Goal: Information Seeking & Learning: Learn about a topic

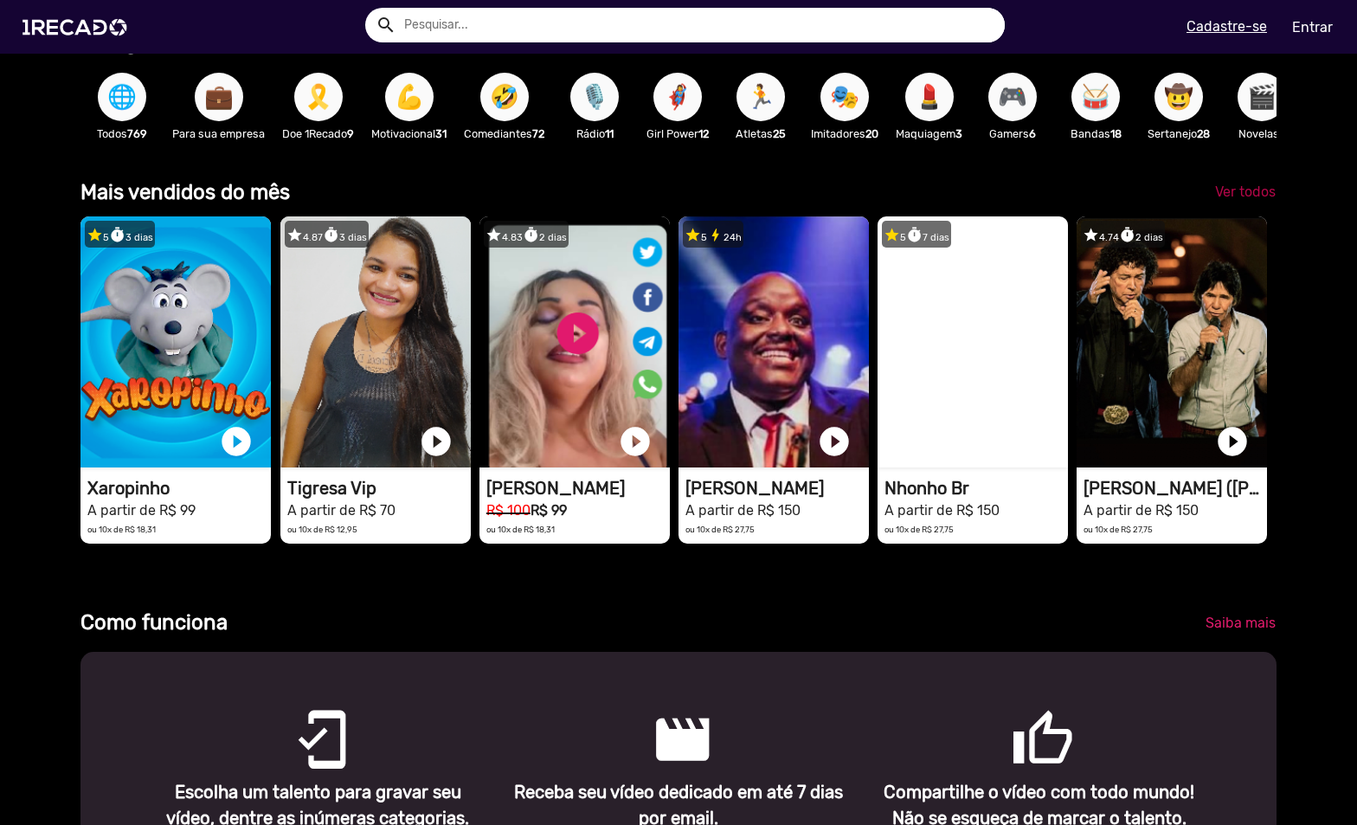
click at [1236, 200] on span "Ver todos" at bounding box center [1245, 191] width 61 height 16
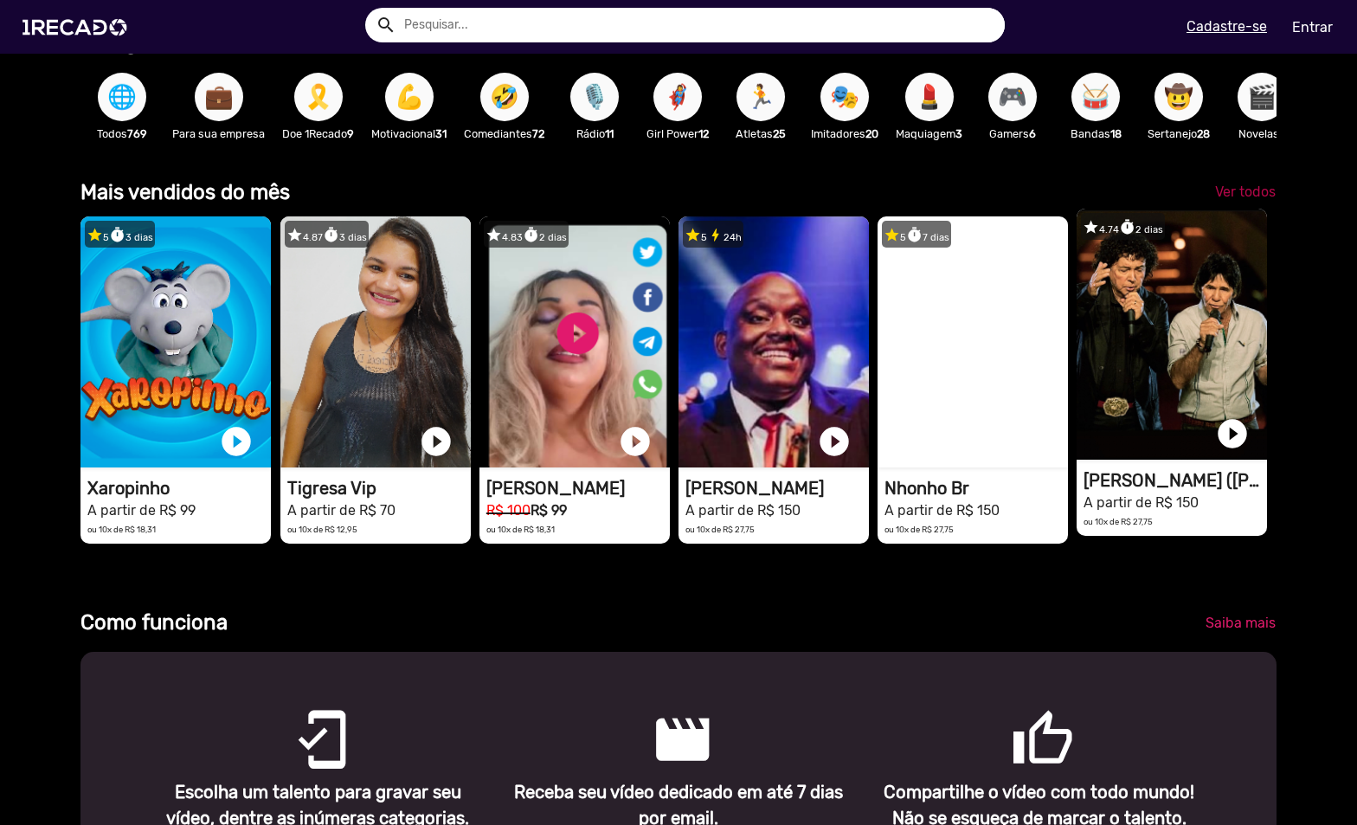
scroll to position [0, 1344]
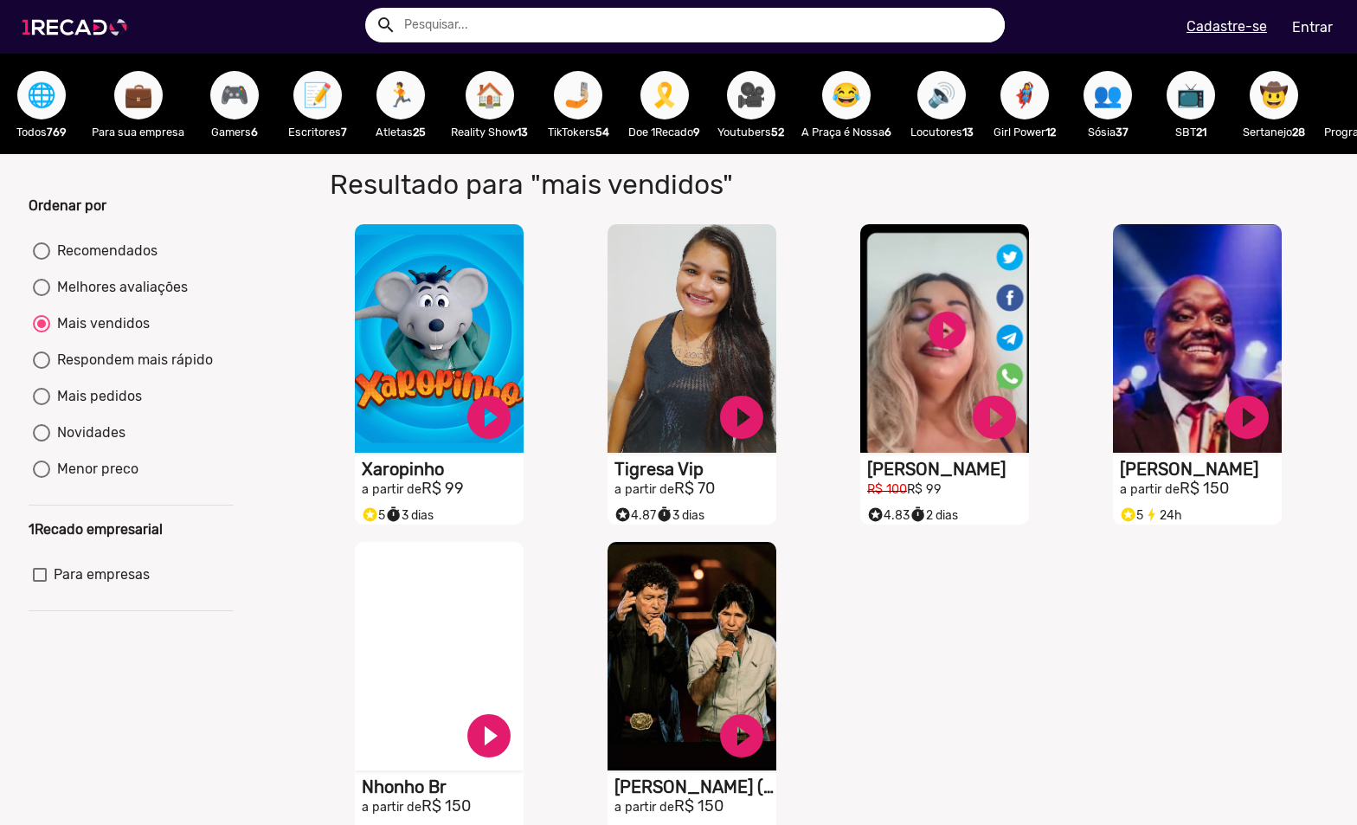
click at [35, 22] on img at bounding box center [78, 27] width 131 height 74
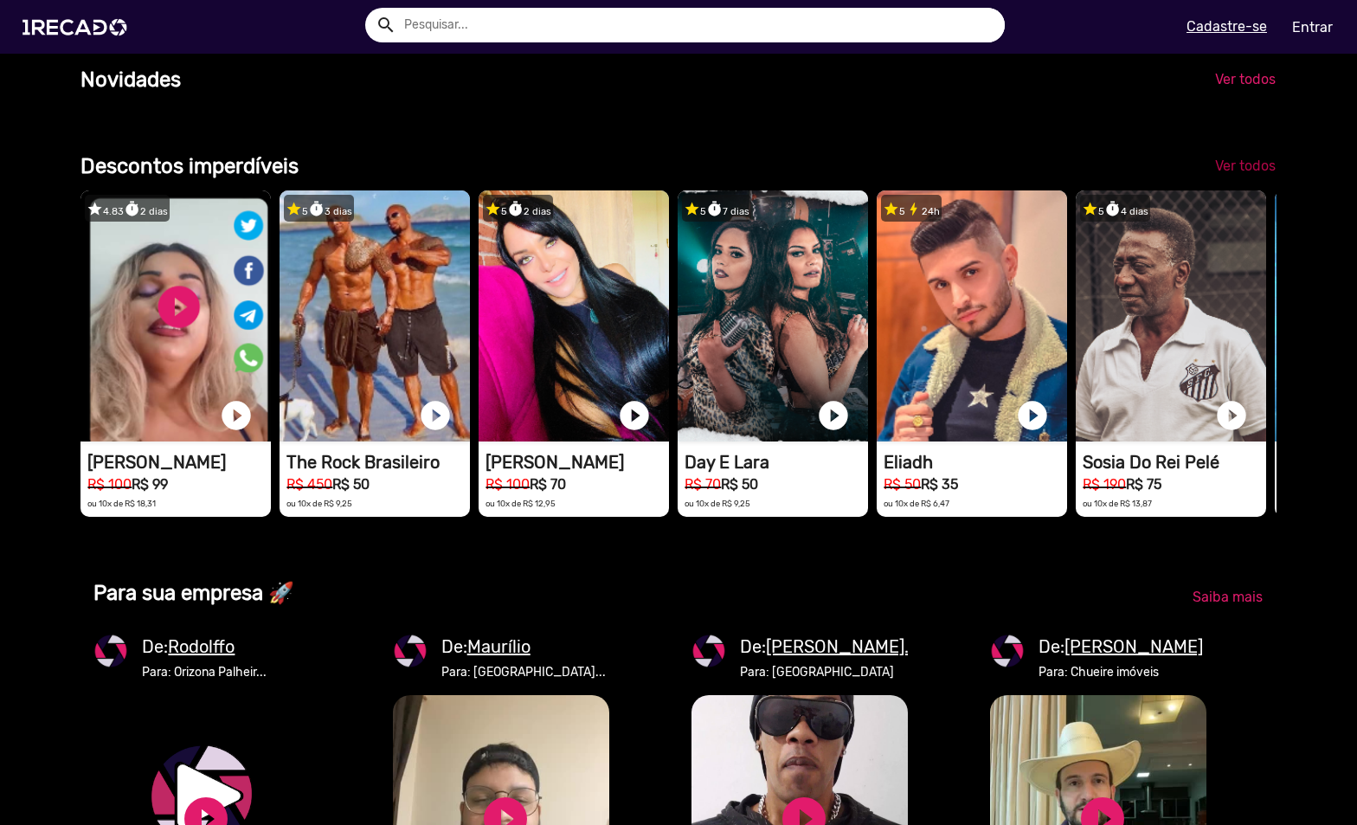
scroll to position [0, 3898]
click at [1248, 174] on span "Ver todos" at bounding box center [1245, 165] width 61 height 16
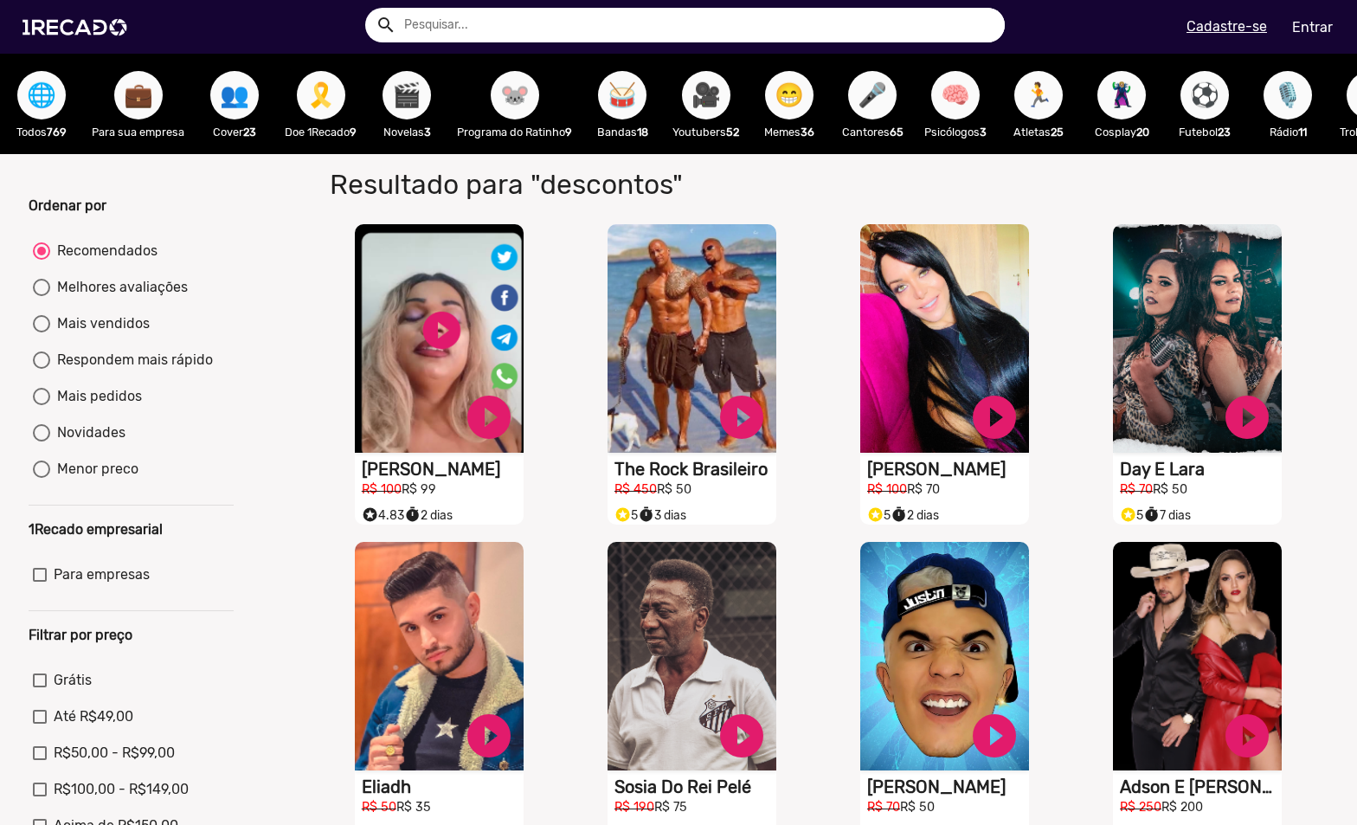
click at [102, 298] on div "Melhores avaliações" at bounding box center [119, 287] width 138 height 21
click at [42, 297] on input "Melhores avaliações" at bounding box center [41, 296] width 1 height 1
radio input "true"
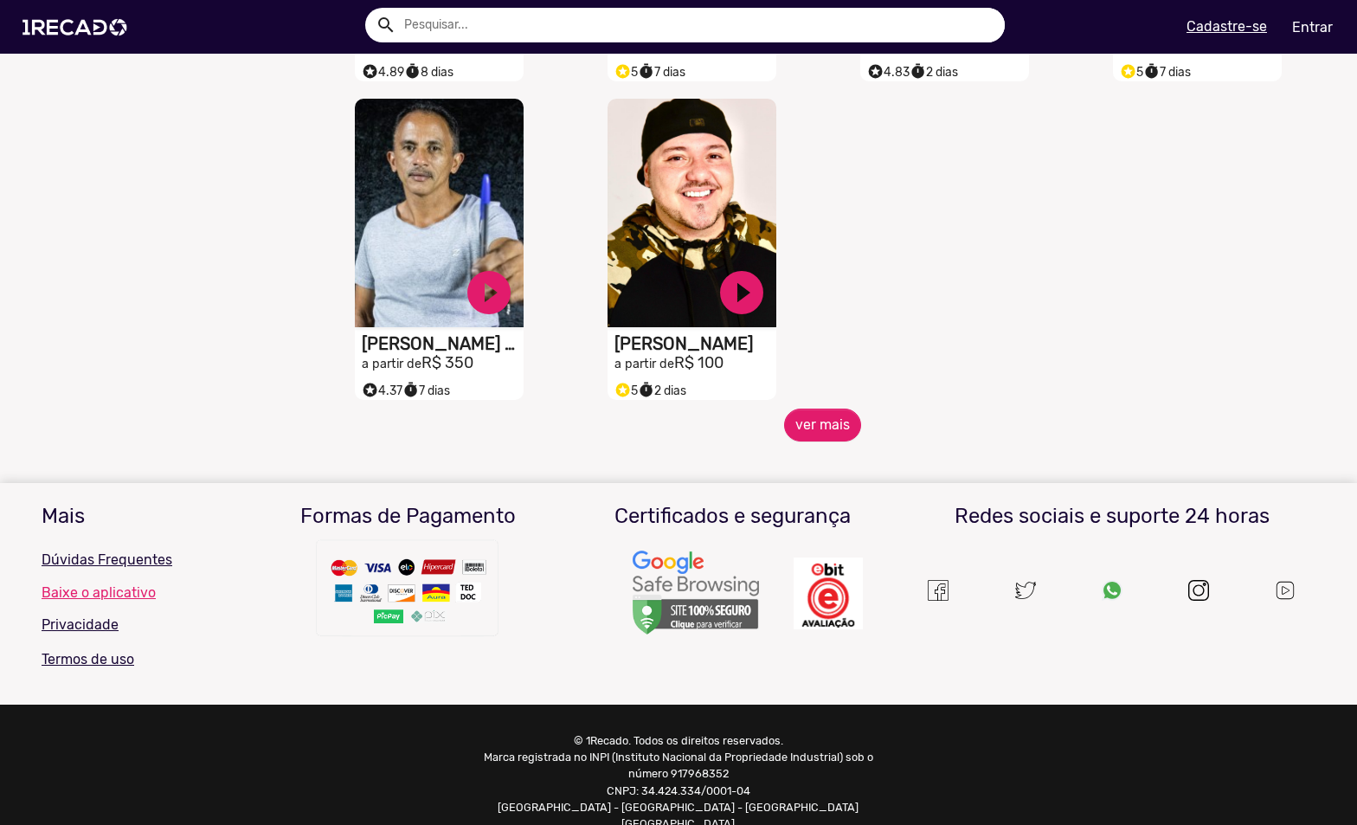
scroll to position [772, 0]
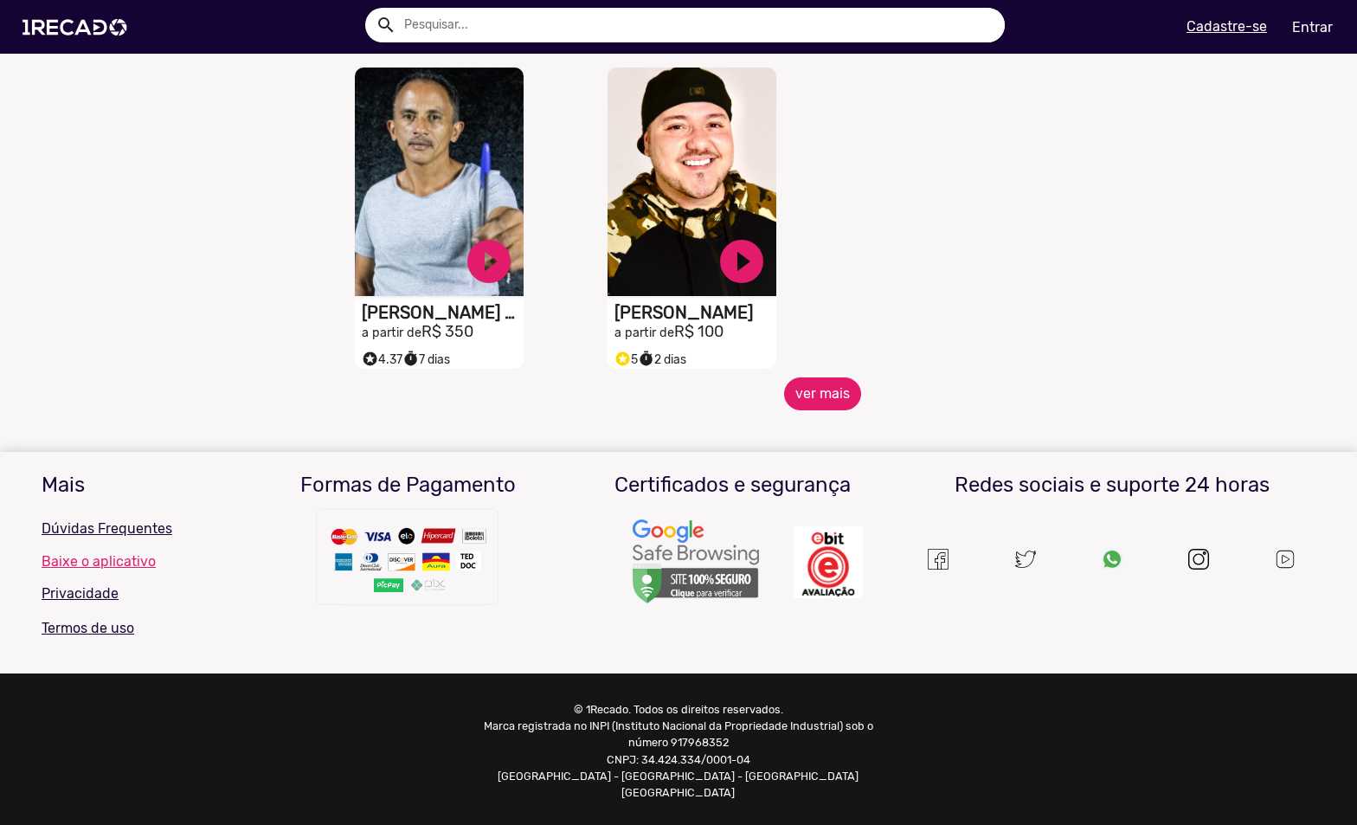
click at [821, 410] on button "ver mais" at bounding box center [822, 393] width 77 height 33
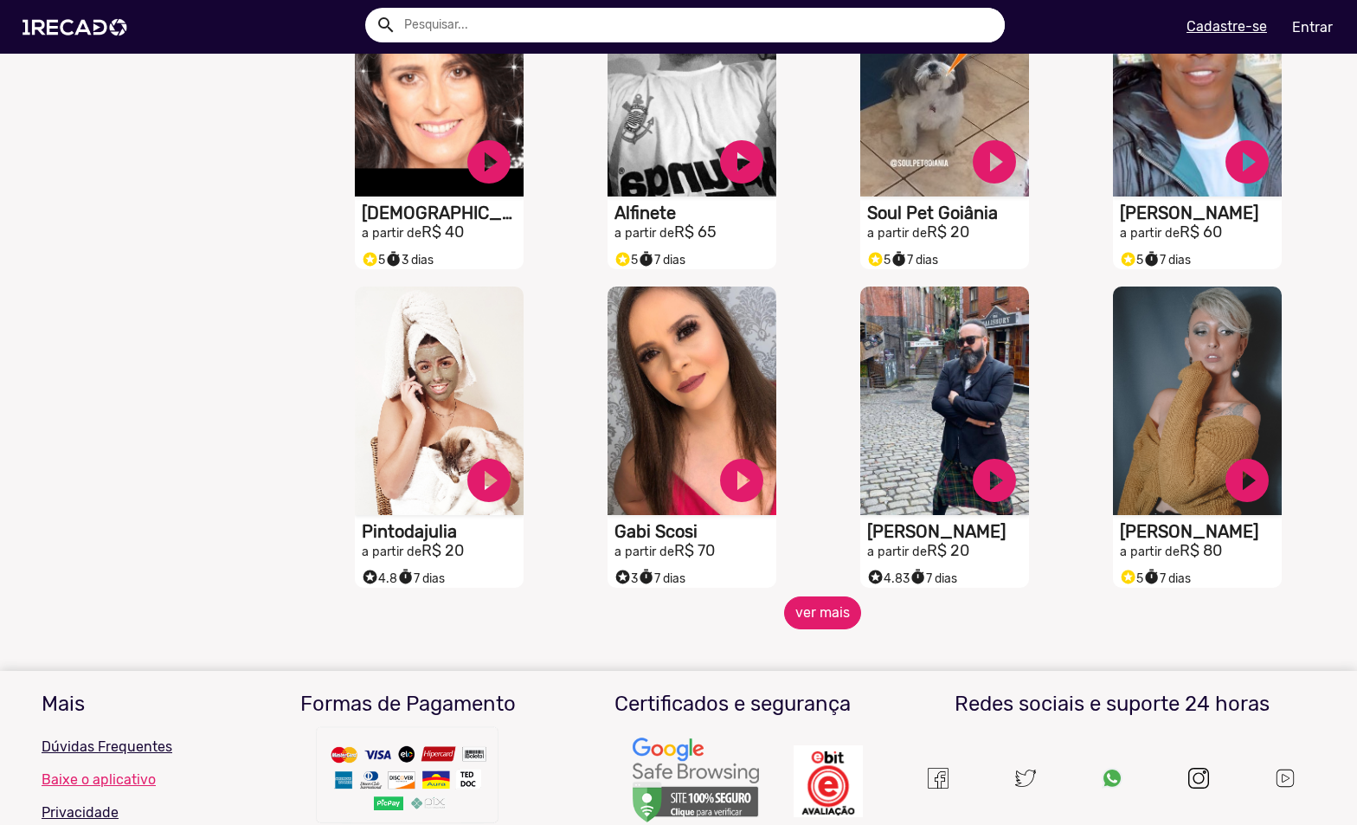
scroll to position [1408, 0]
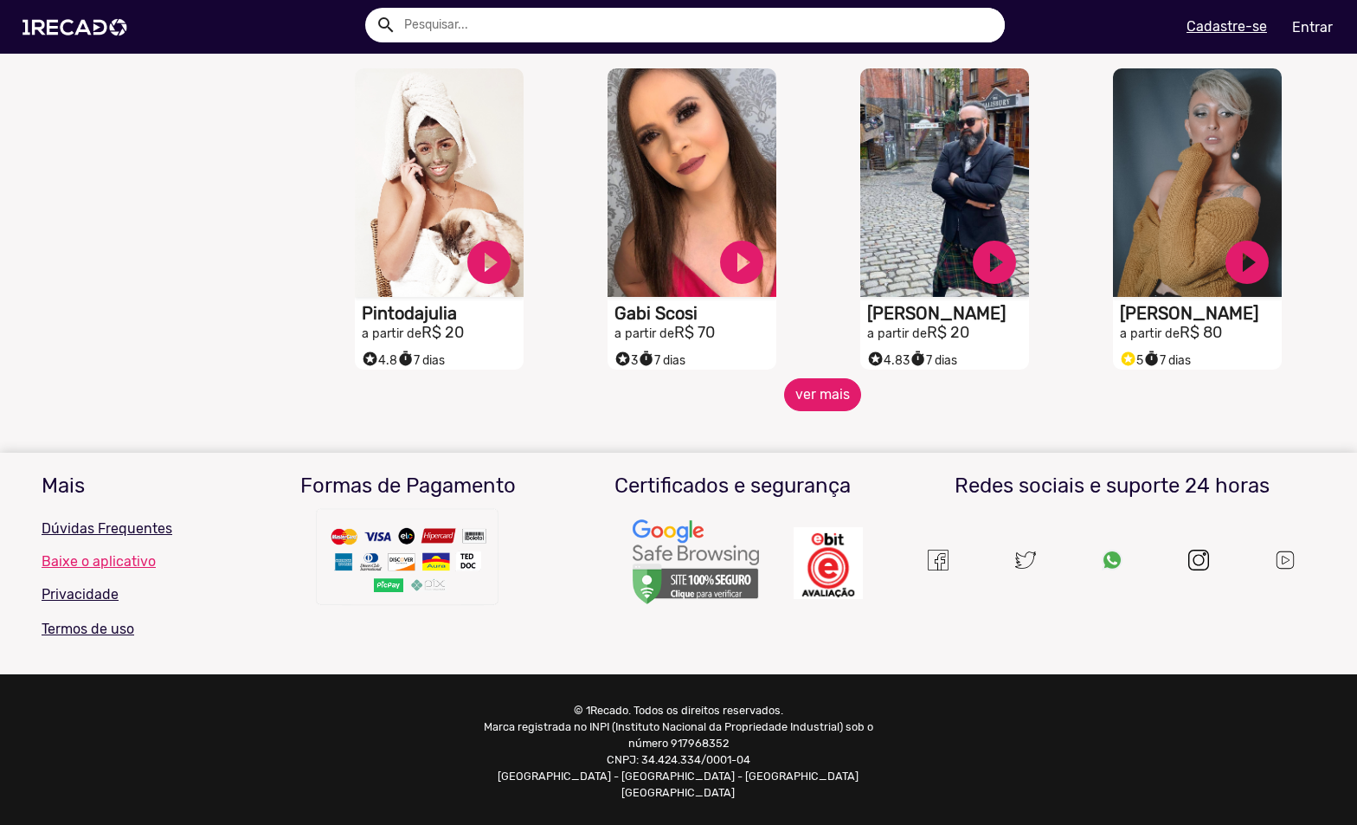
click at [799, 411] on button "ver mais" at bounding box center [822, 394] width 77 height 33
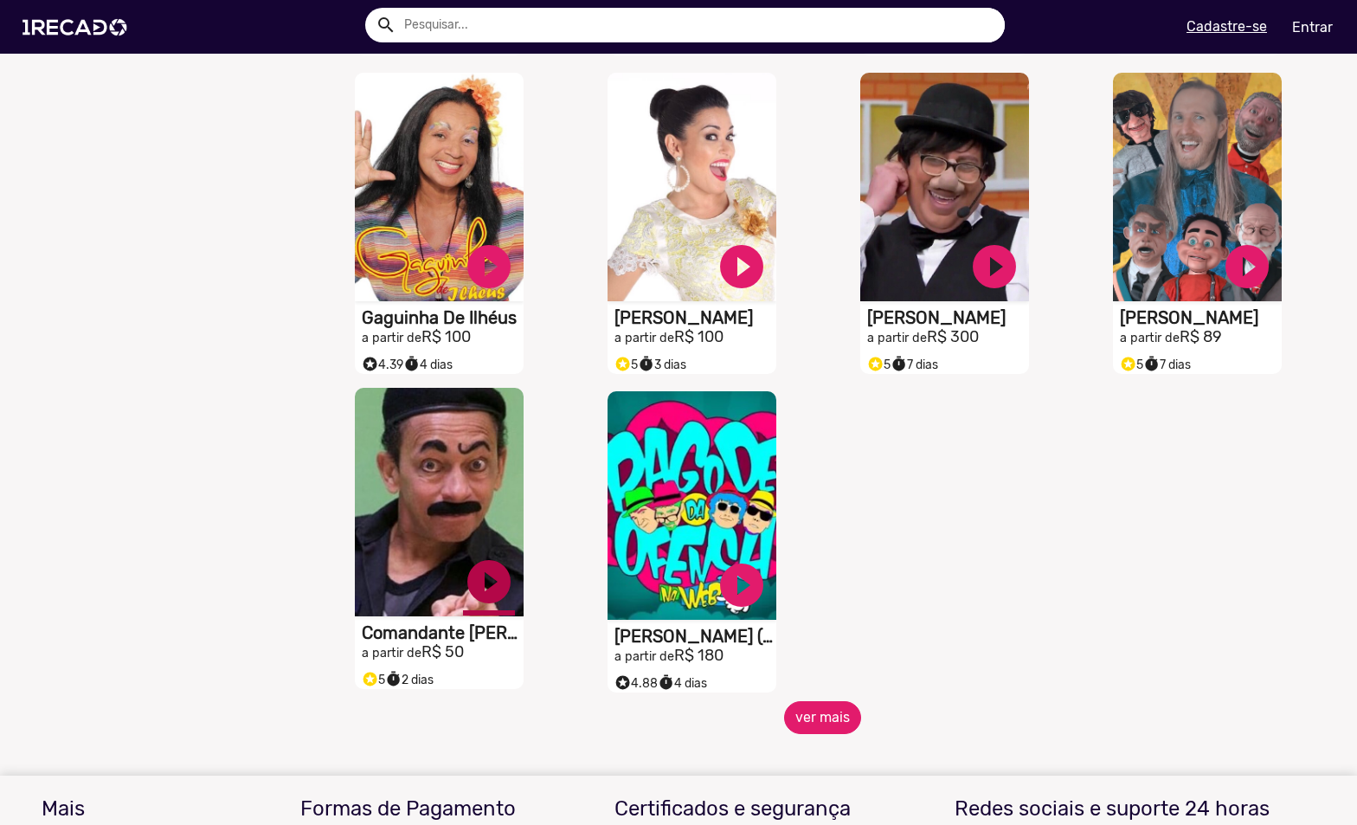
scroll to position [2100, 0]
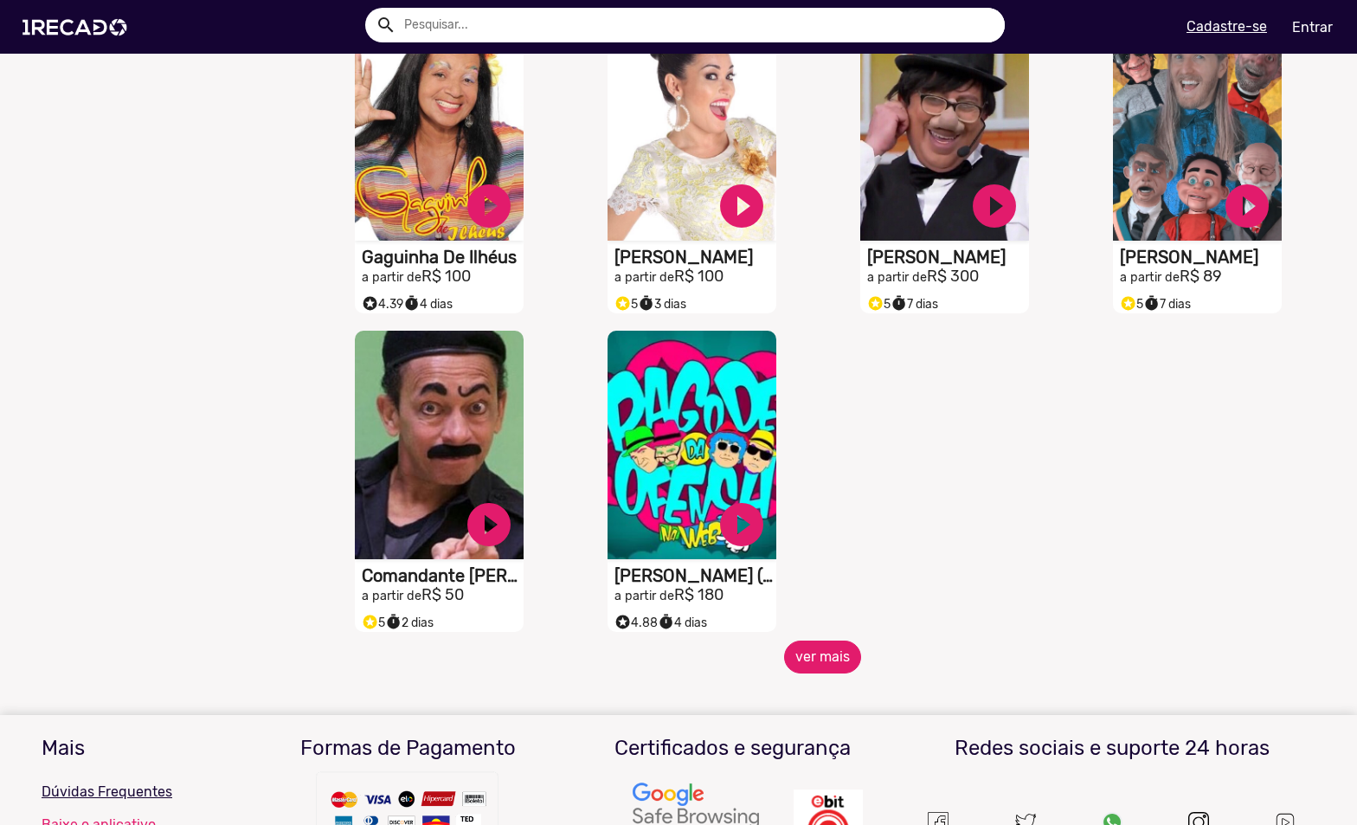
click at [836, 667] on button "ver mais" at bounding box center [822, 656] width 77 height 33
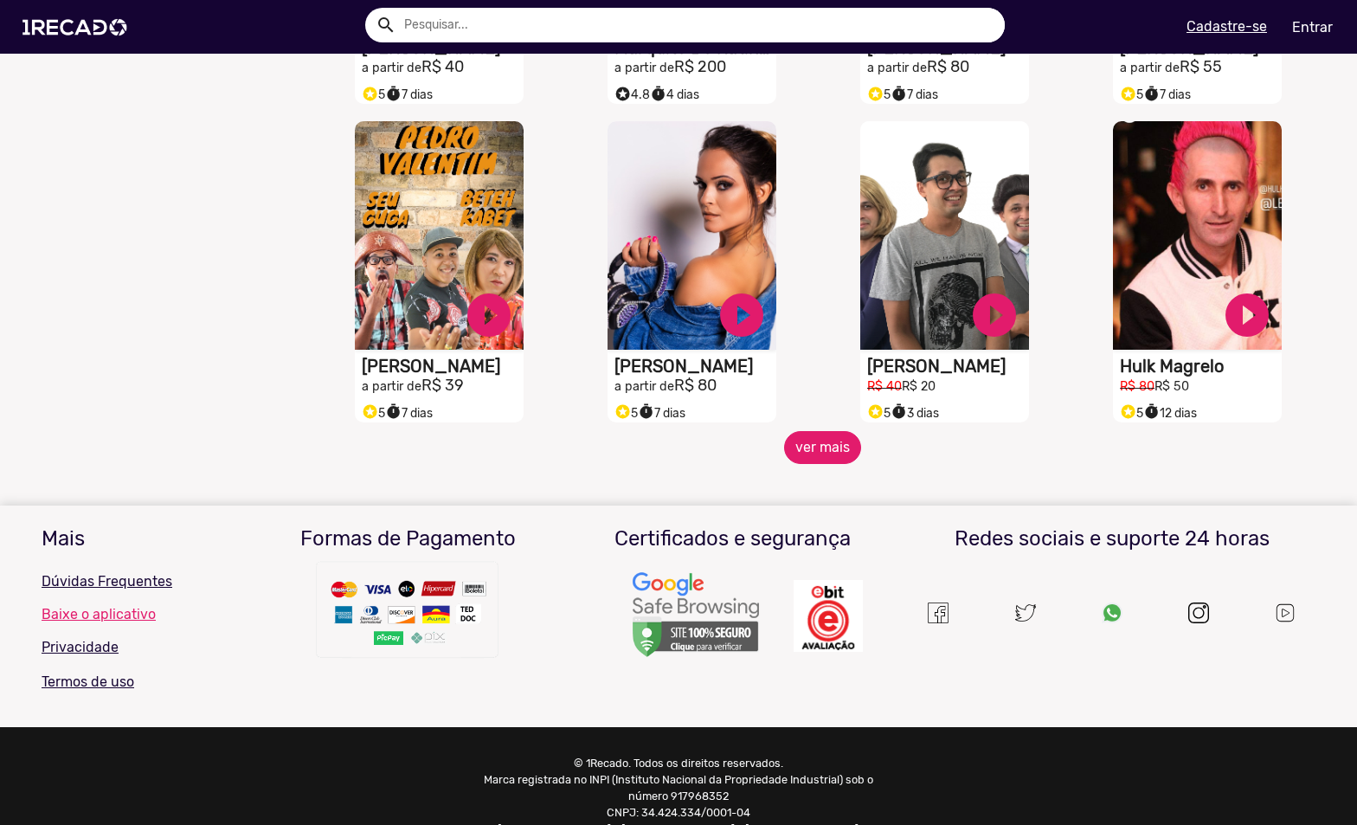
scroll to position [2965, 0]
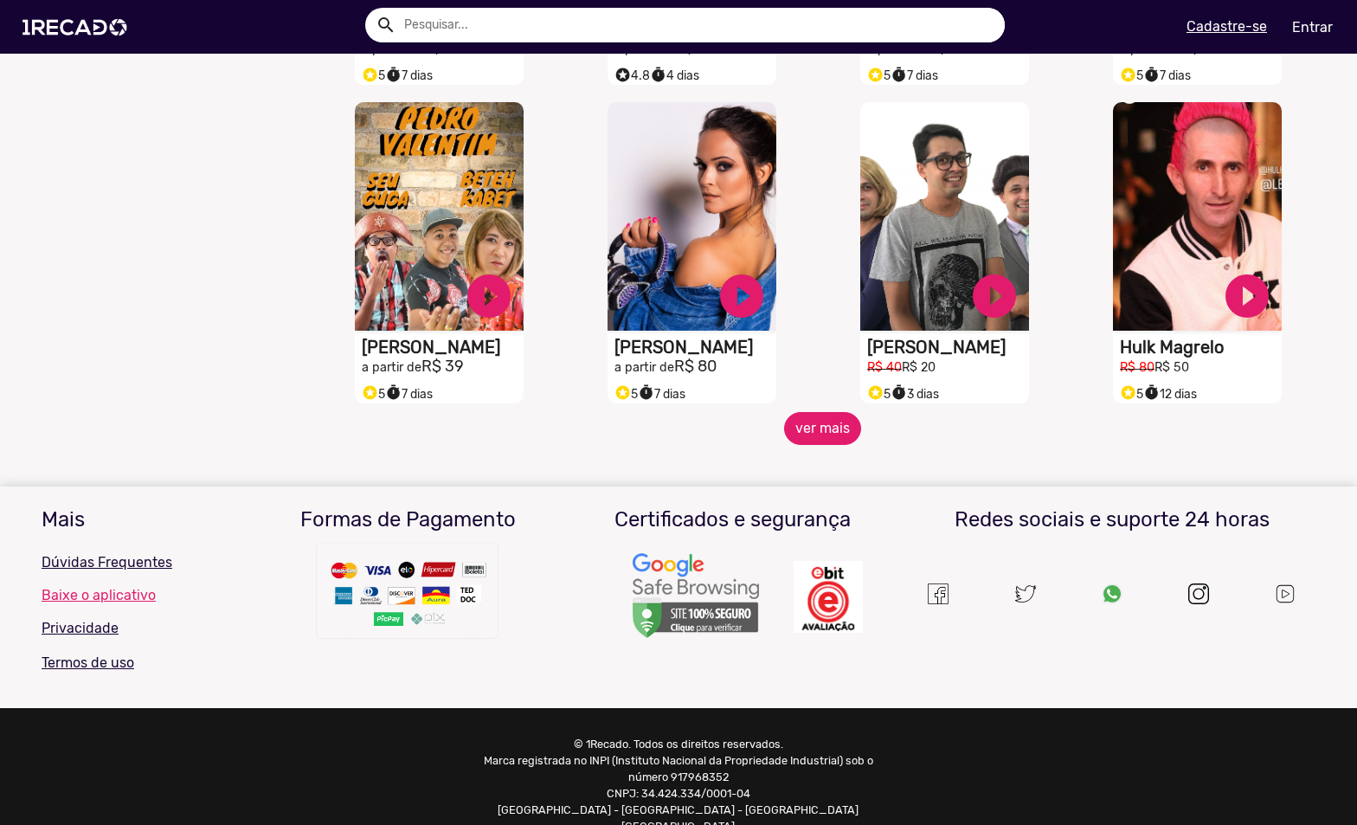
click at [798, 445] on button "ver mais" at bounding box center [822, 428] width 77 height 33
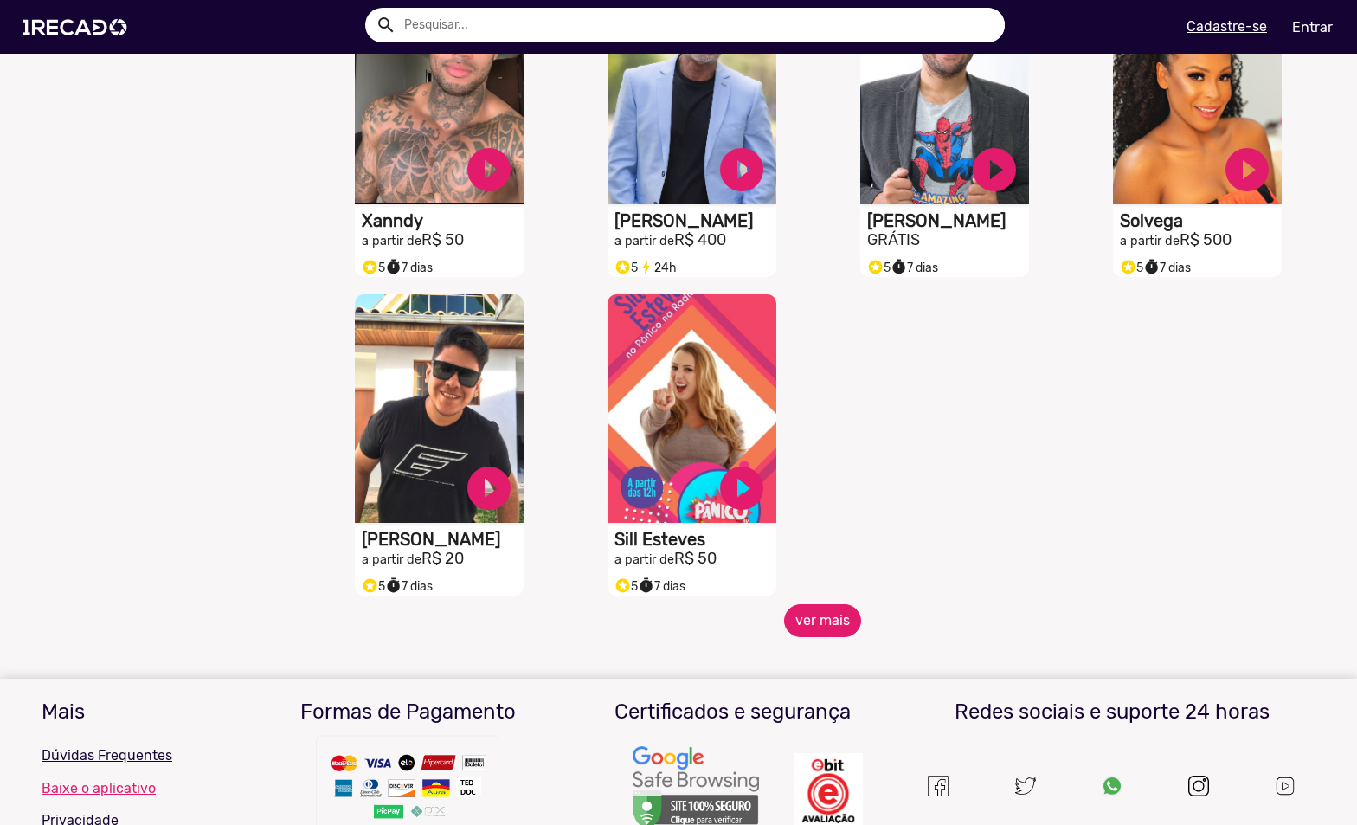
scroll to position [3744, 0]
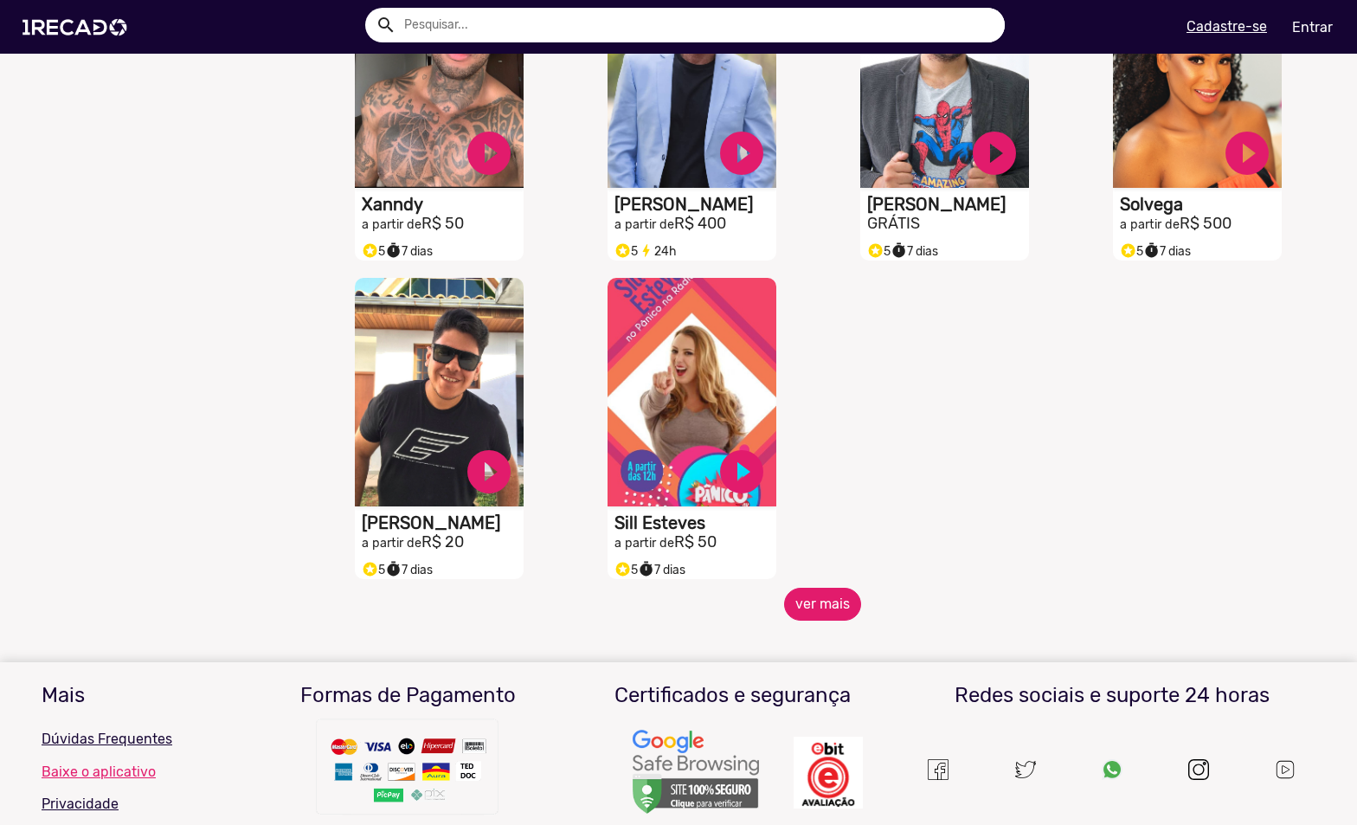
click at [811, 611] on button "ver mais" at bounding box center [822, 604] width 77 height 33
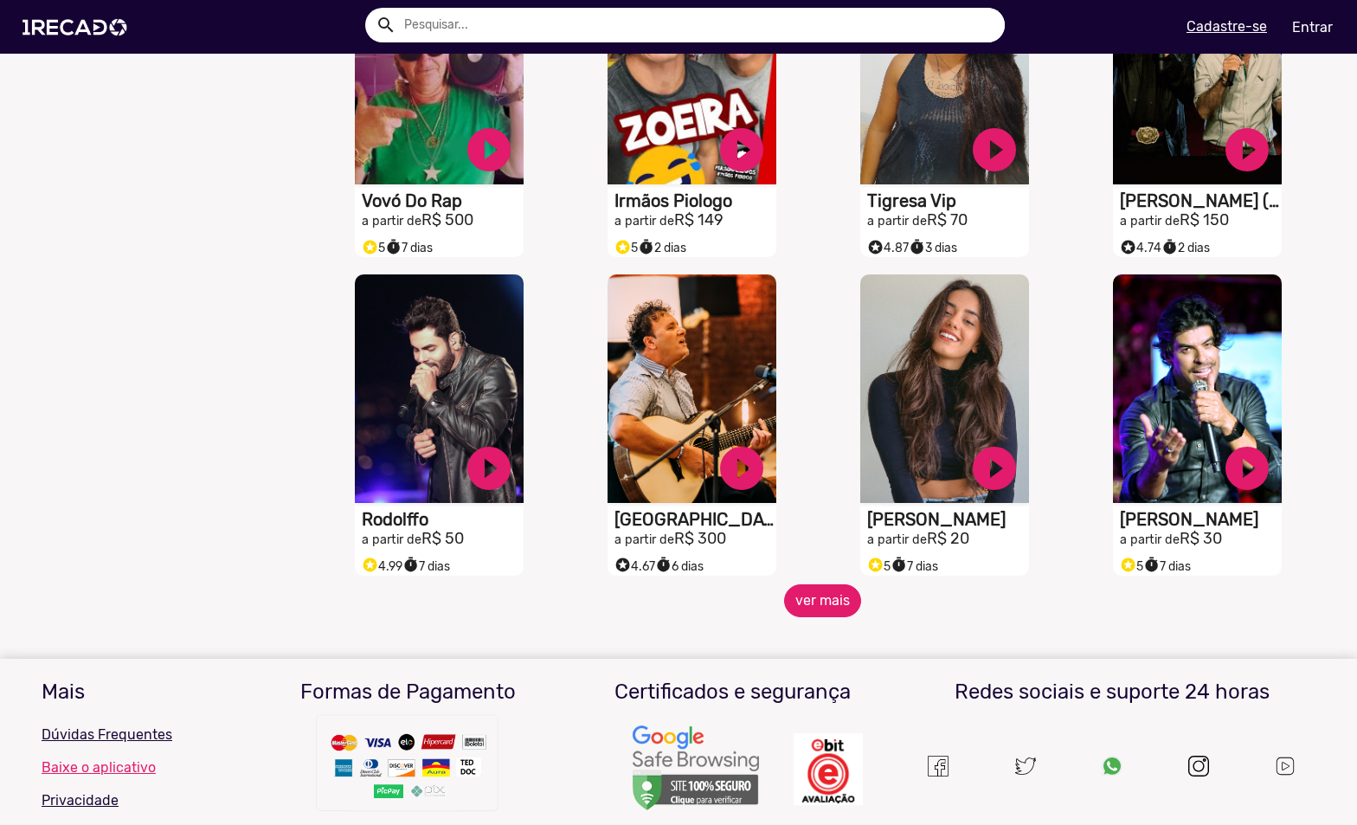
scroll to position [4436, 0]
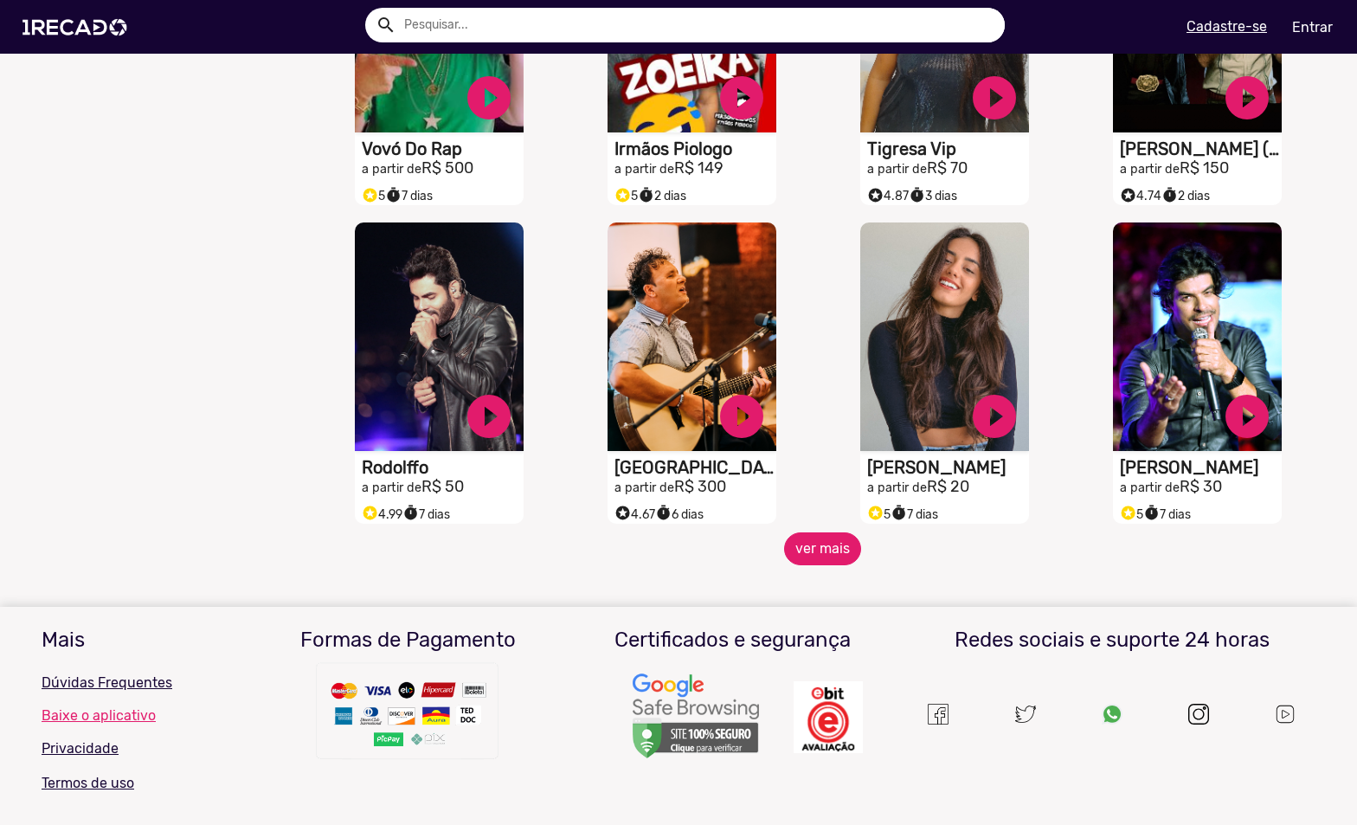
click at [791, 560] on button "ver mais" at bounding box center [822, 548] width 77 height 33
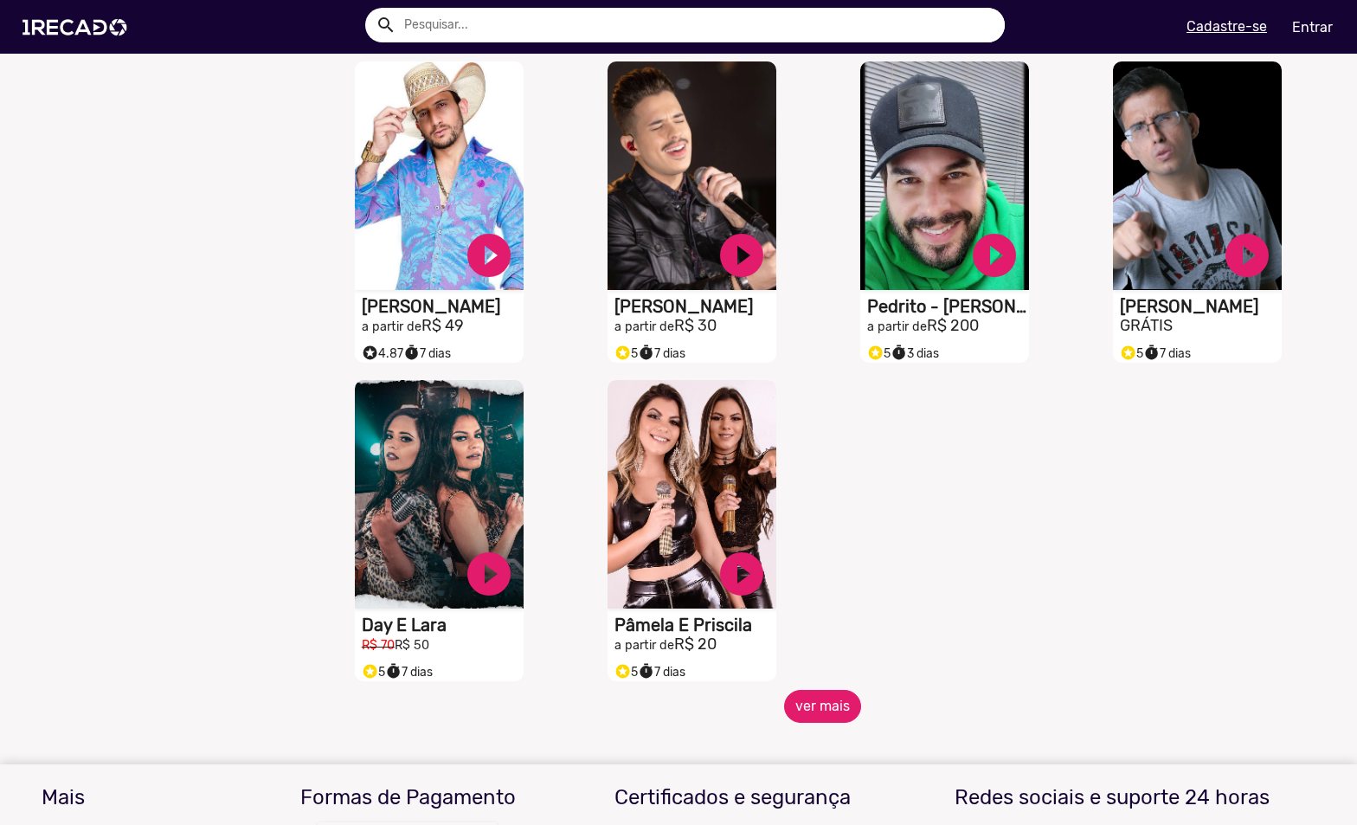
scroll to position [5475, 0]
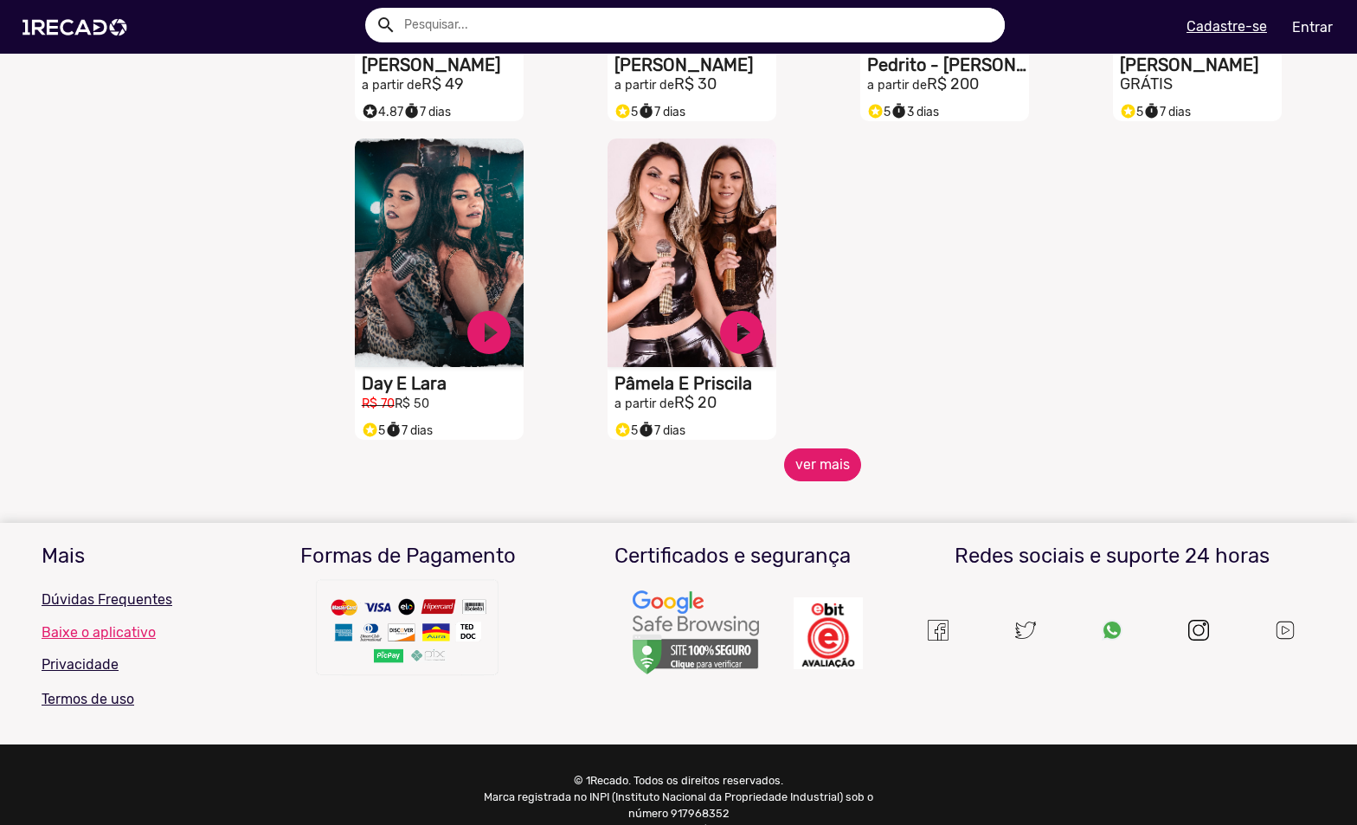
click at [818, 481] on button "ver mais" at bounding box center [822, 464] width 77 height 33
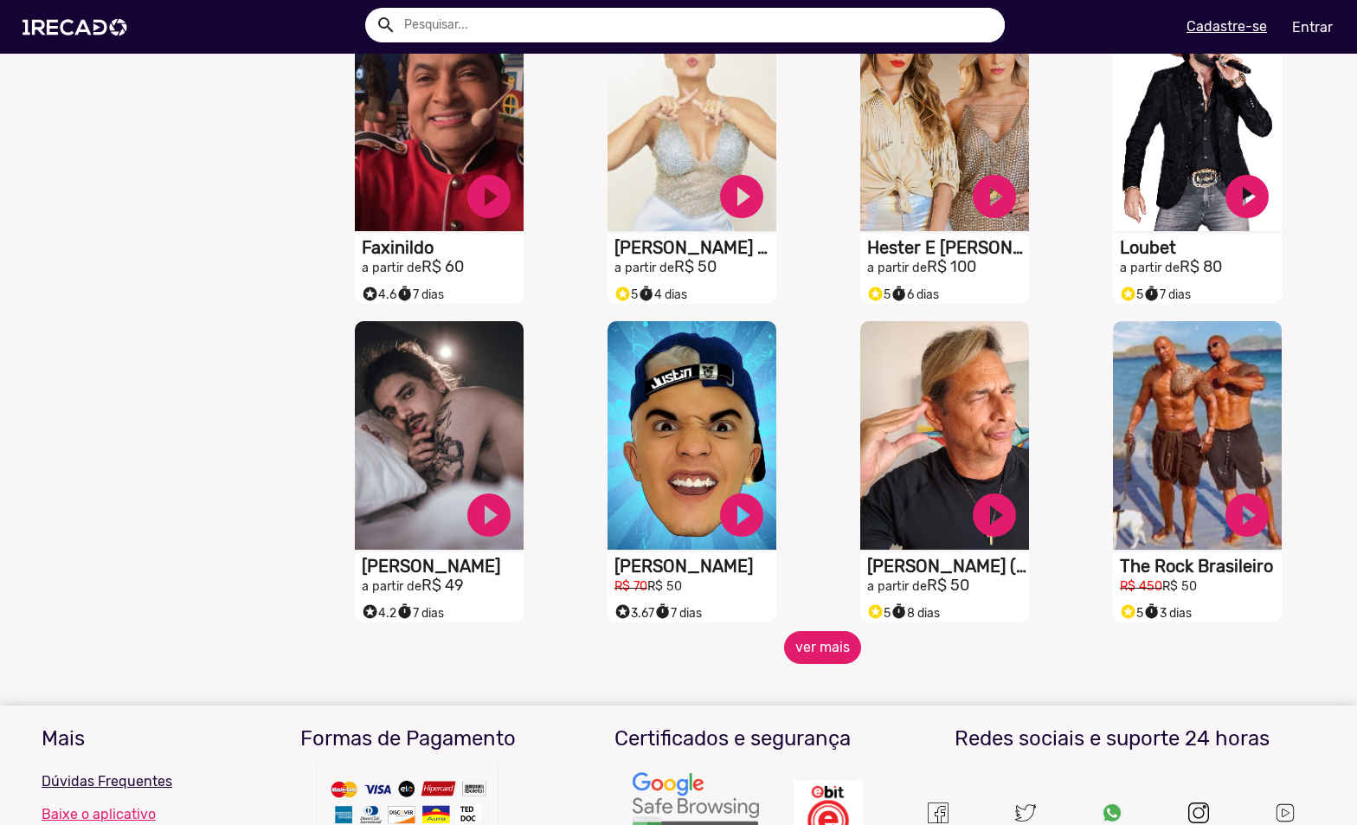
scroll to position [5994, 0]
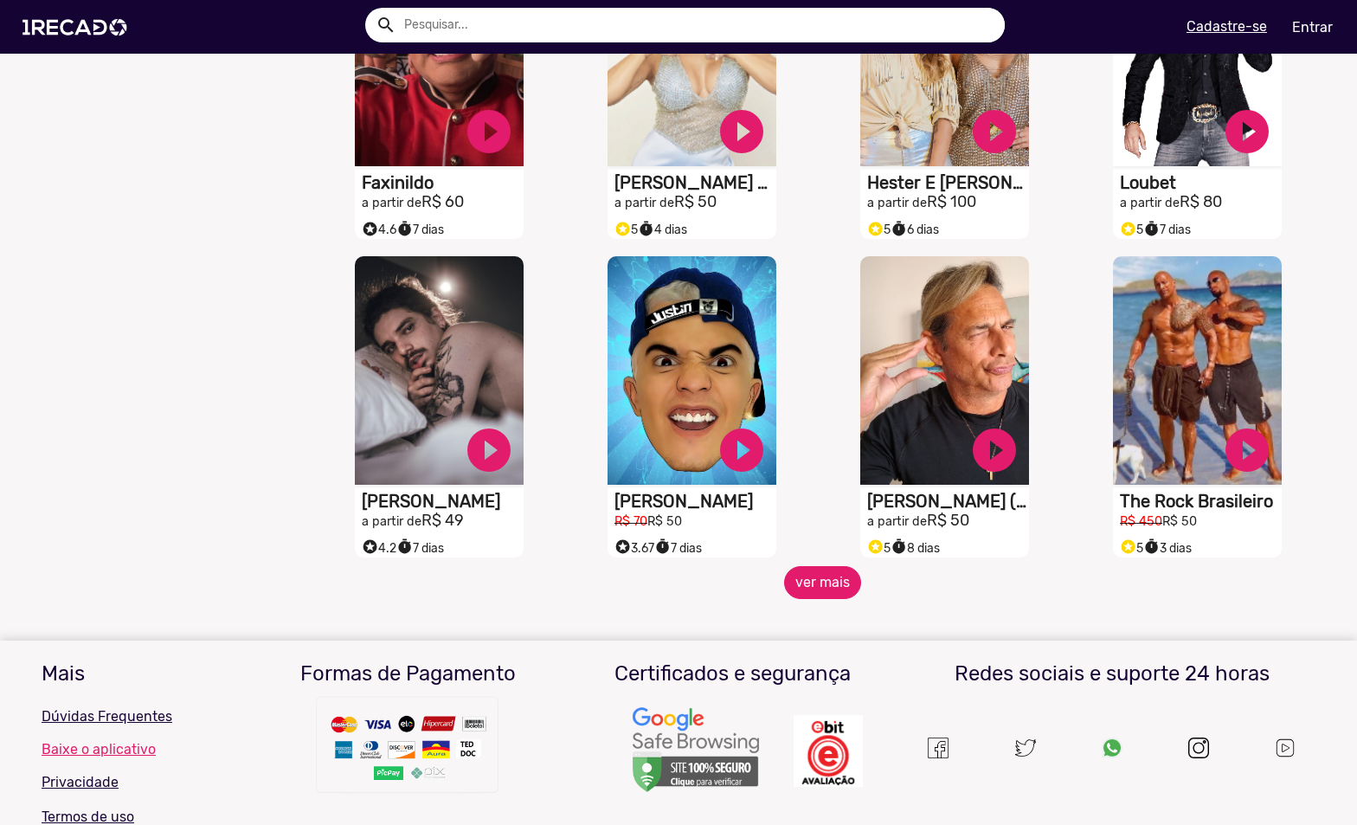
click at [807, 590] on button "ver mais" at bounding box center [822, 582] width 77 height 33
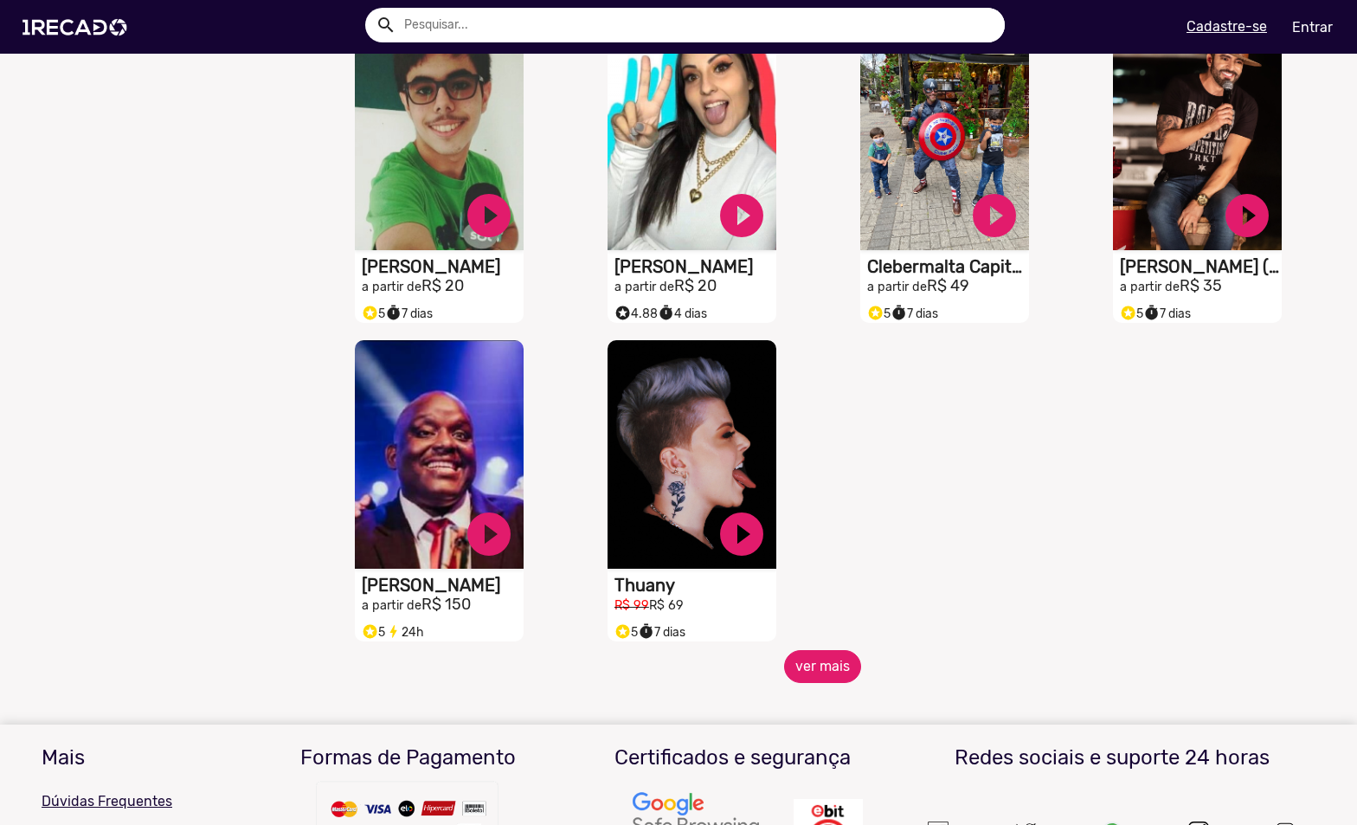
scroll to position [6946, 0]
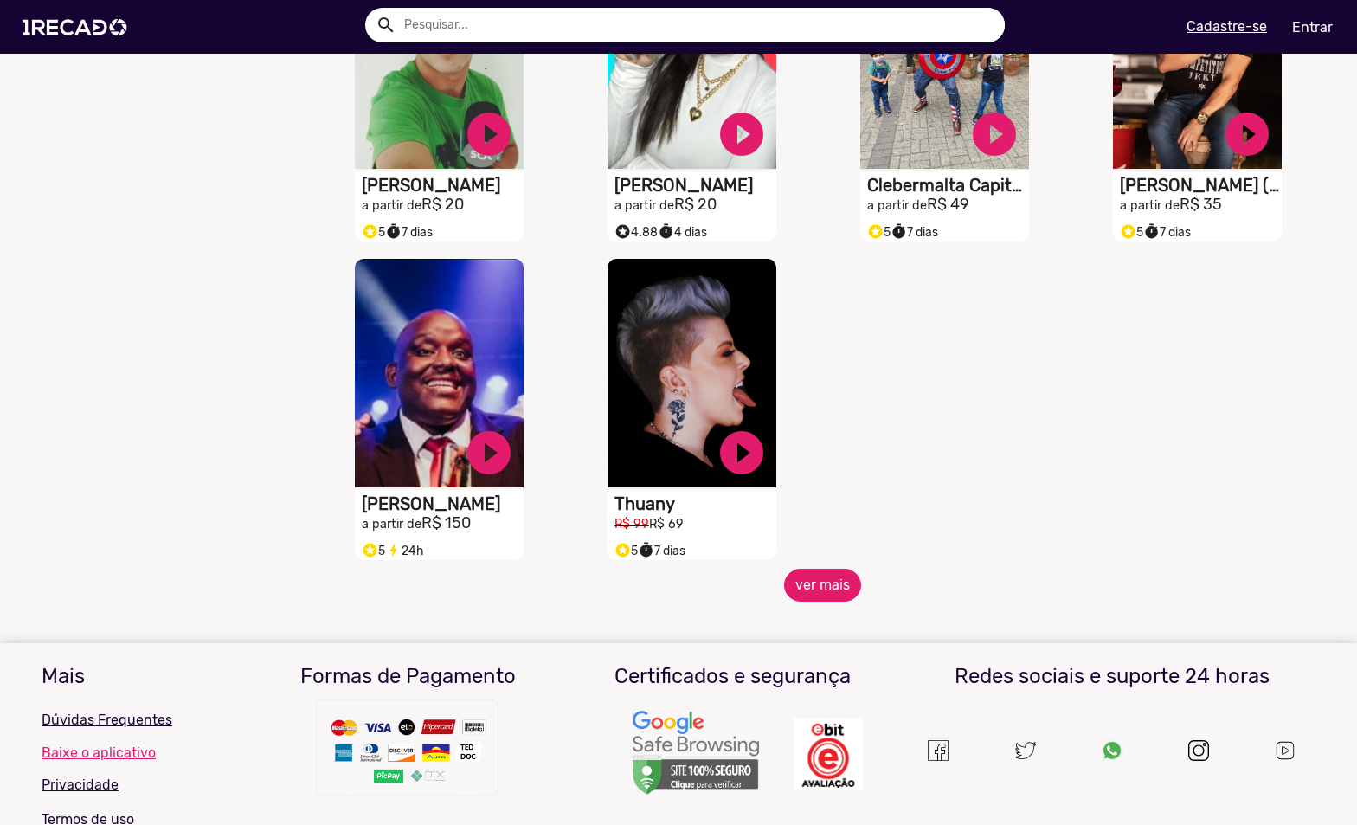
click at [819, 588] on button "ver mais" at bounding box center [822, 585] width 77 height 33
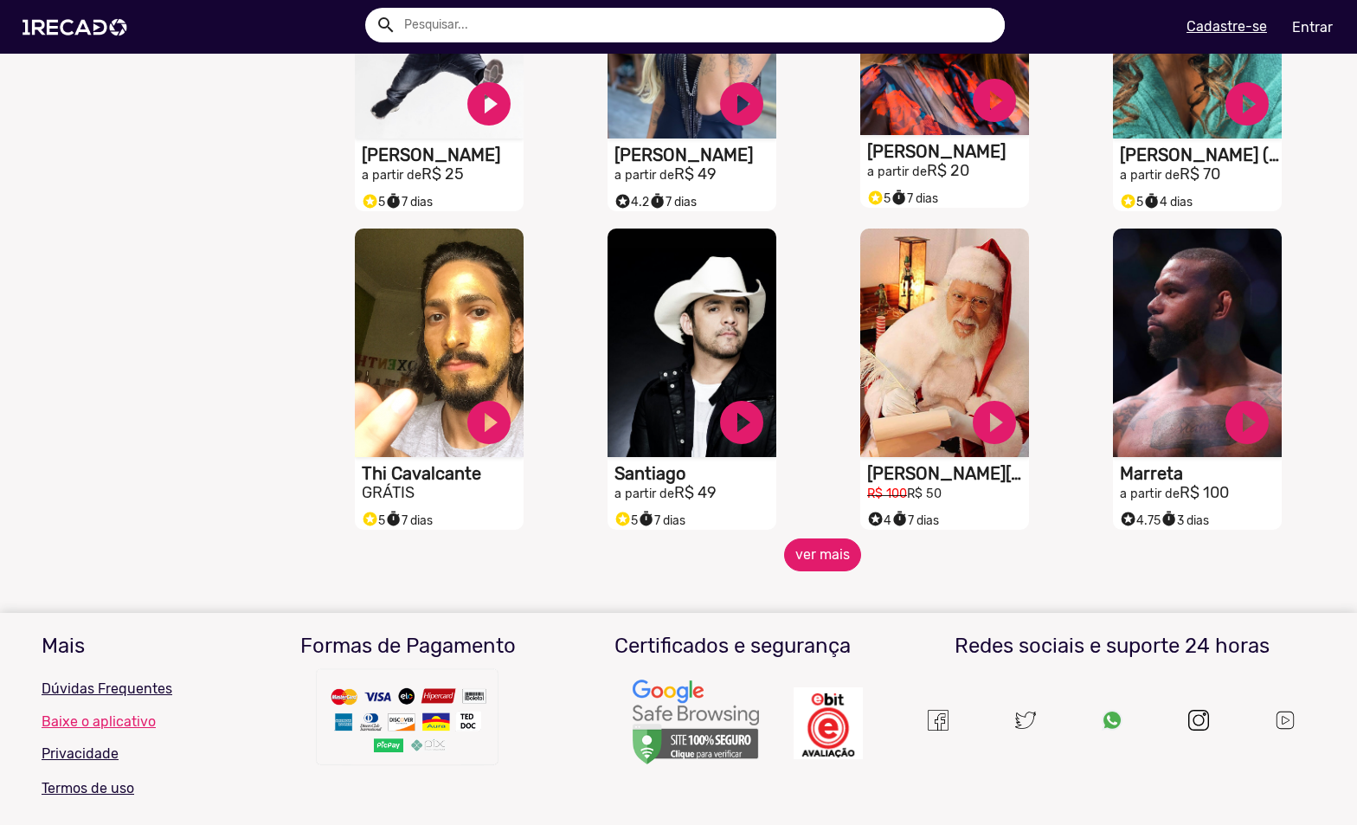
scroll to position [7638, 0]
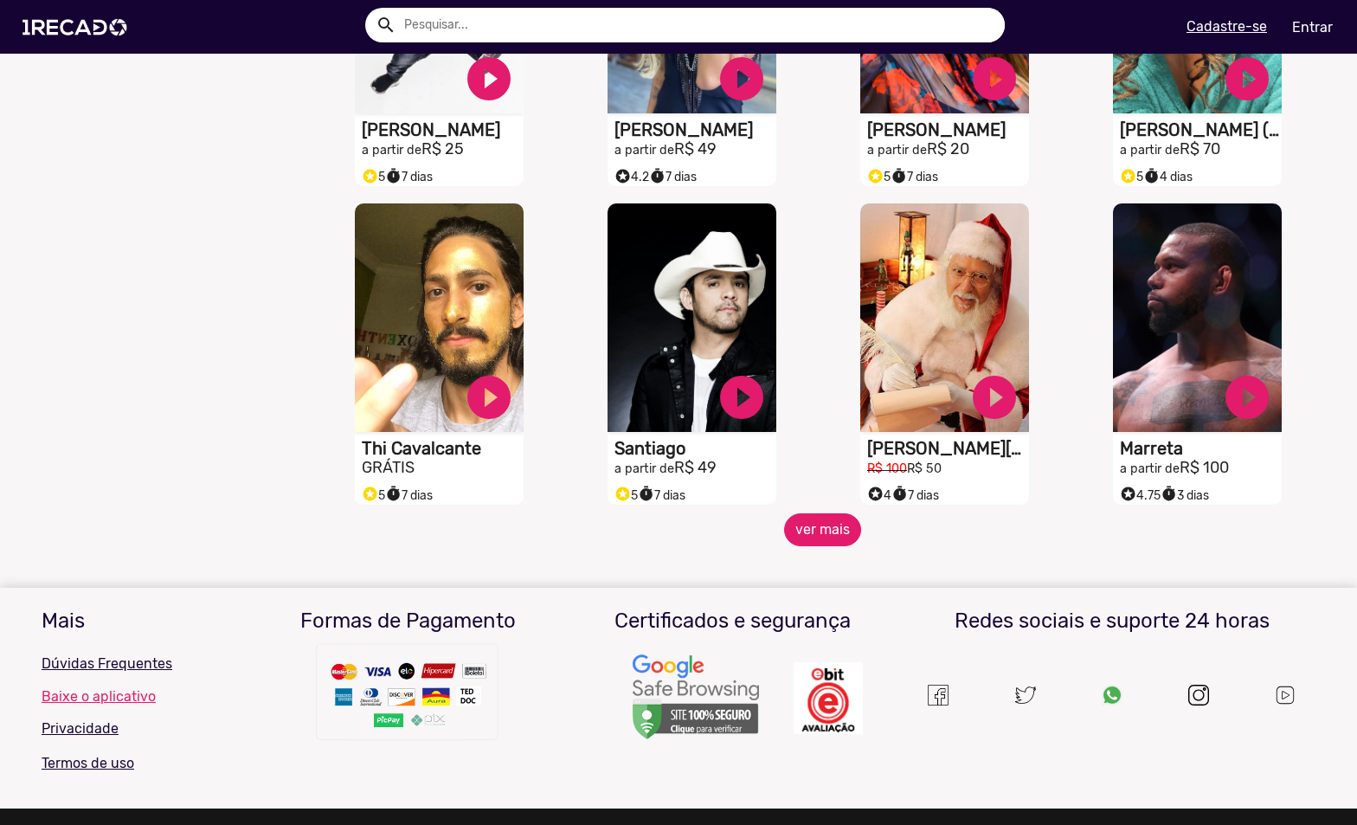
click at [800, 537] on button "ver mais" at bounding box center [822, 529] width 77 height 33
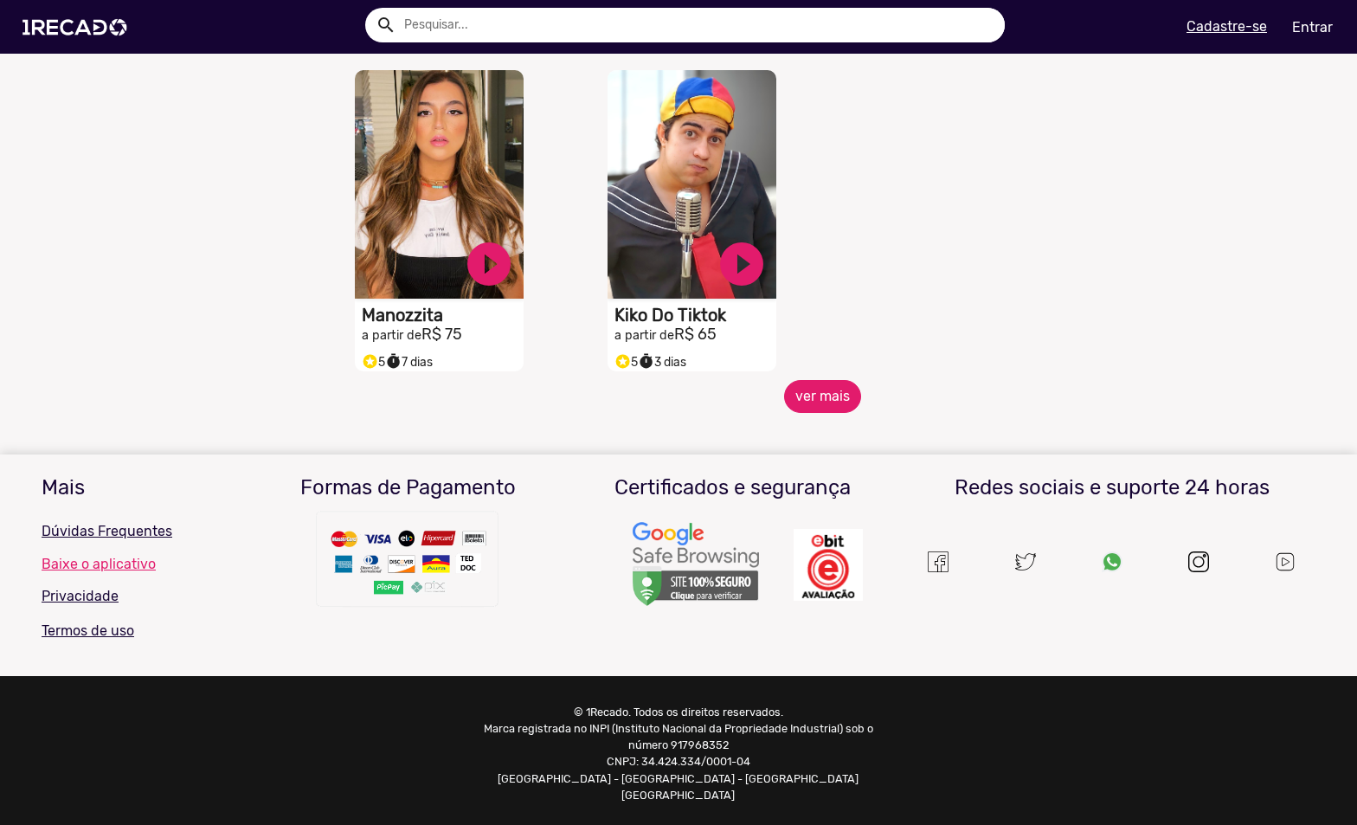
scroll to position [8728, 0]
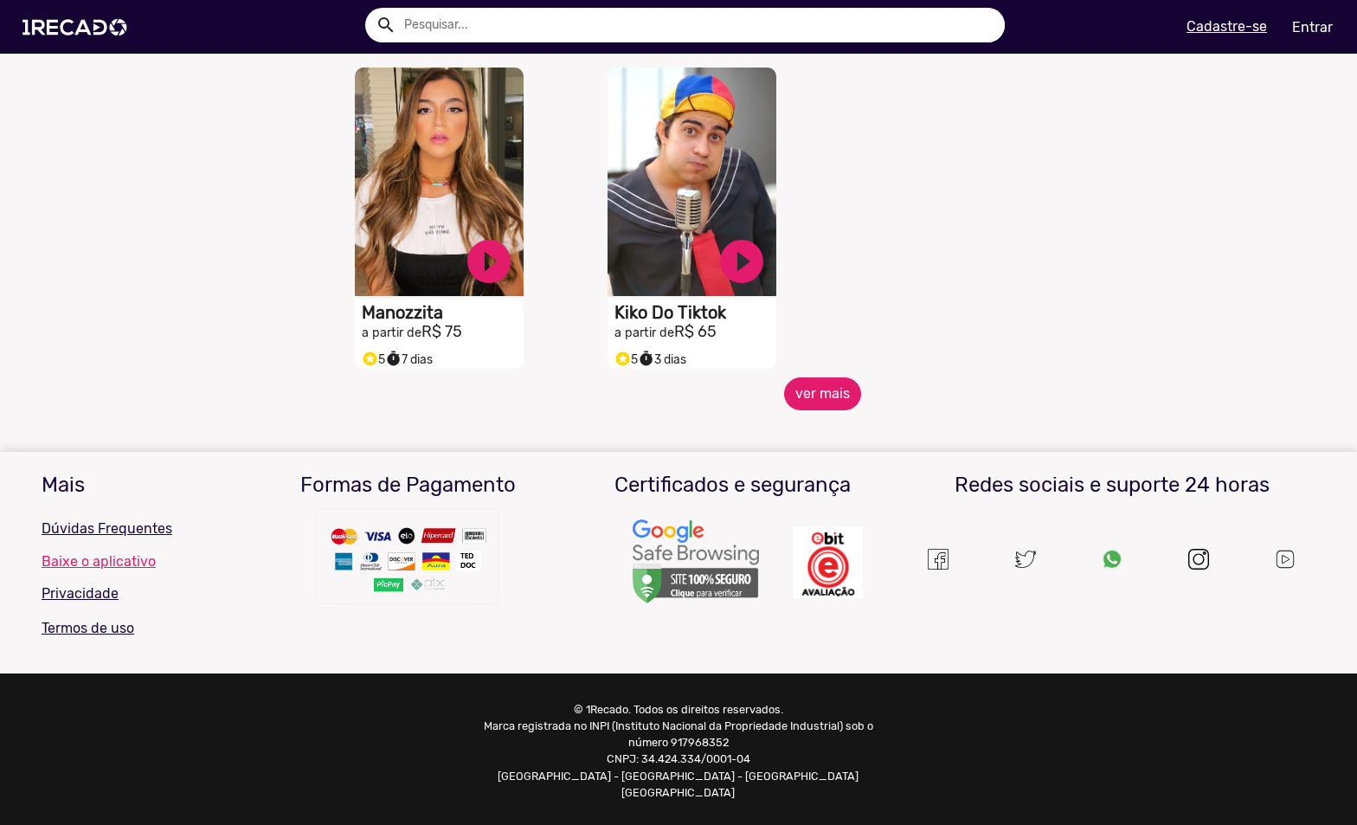
click at [807, 410] on button "ver mais" at bounding box center [822, 393] width 77 height 33
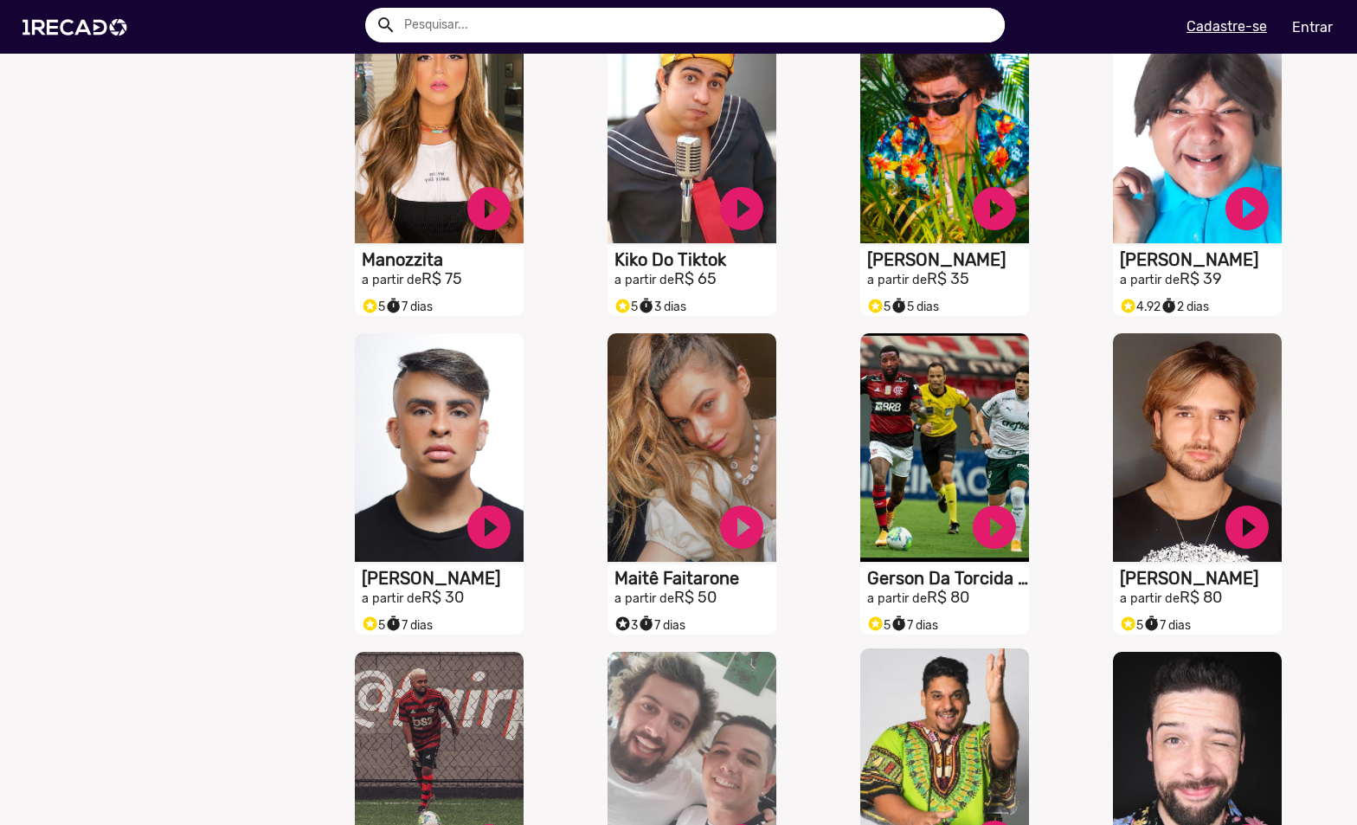
scroll to position [9075, 0]
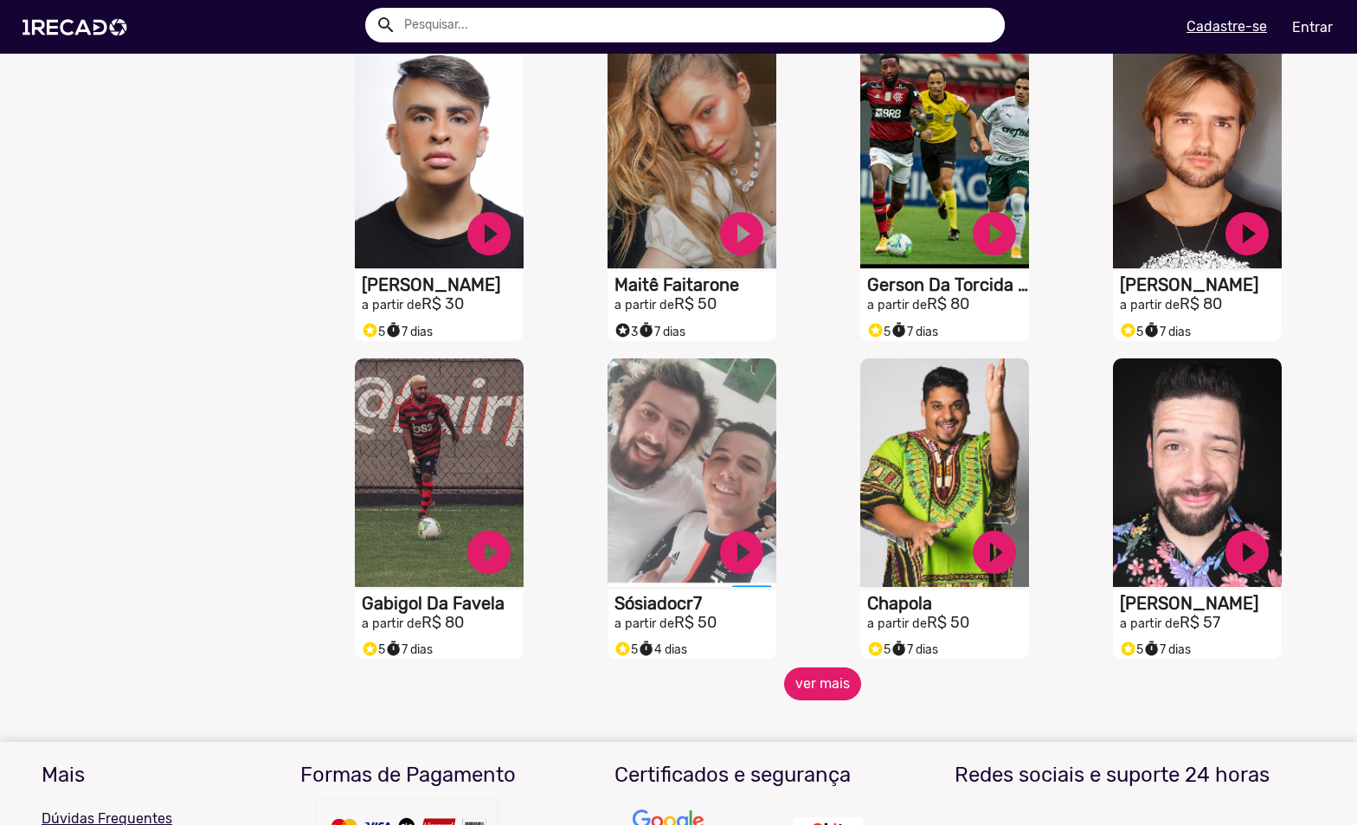
click at [809, 689] on button "ver mais" at bounding box center [822, 683] width 77 height 33
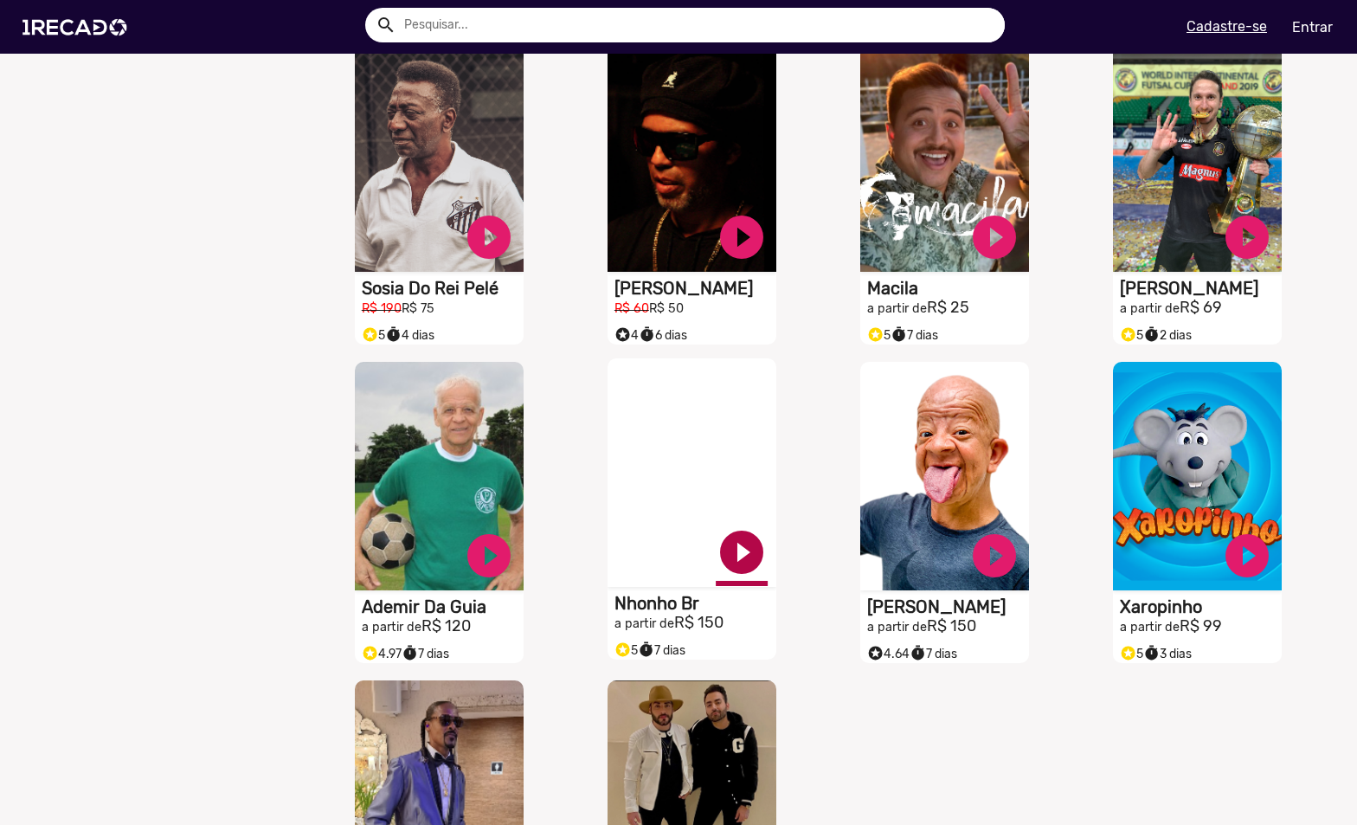
scroll to position [10026, 0]
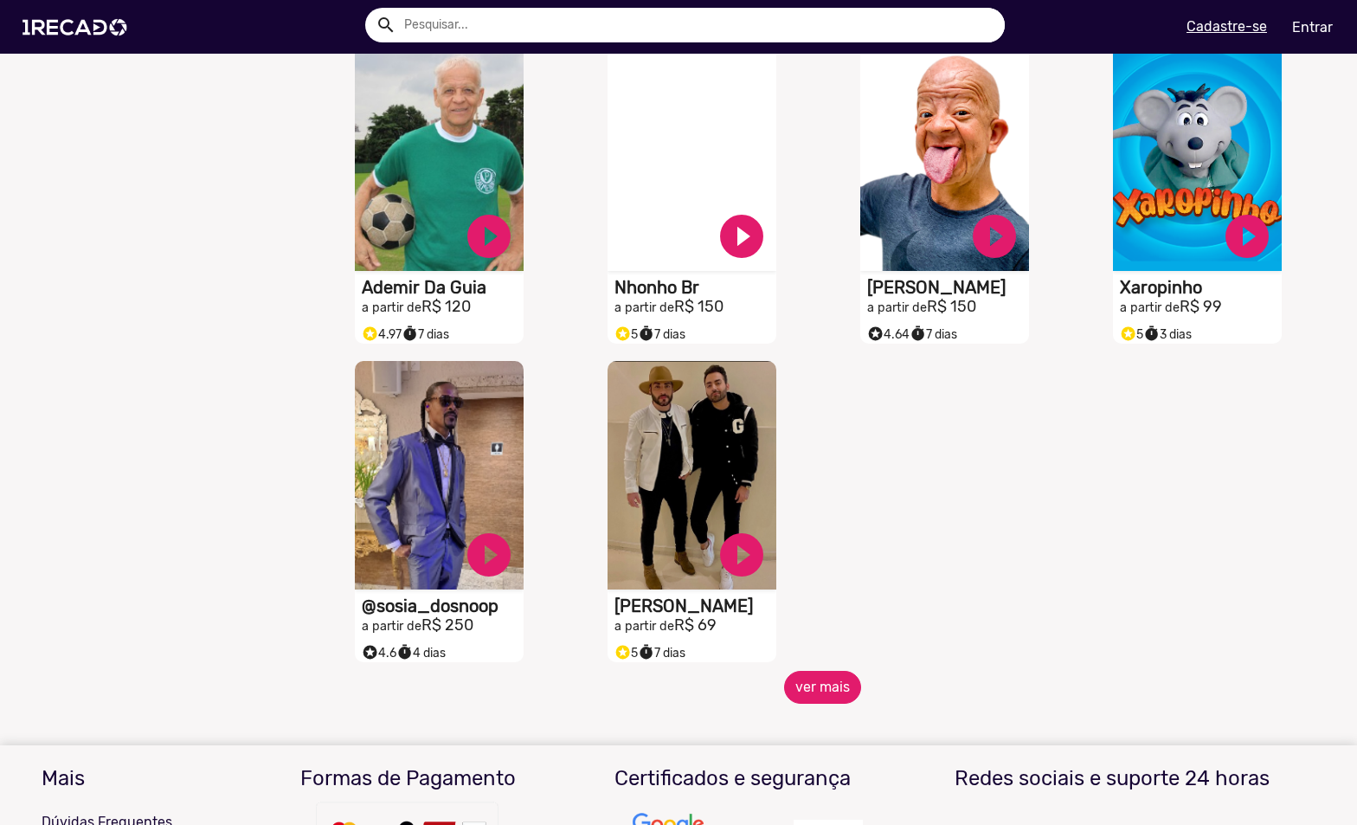
click at [815, 703] on button "ver mais" at bounding box center [822, 687] width 77 height 33
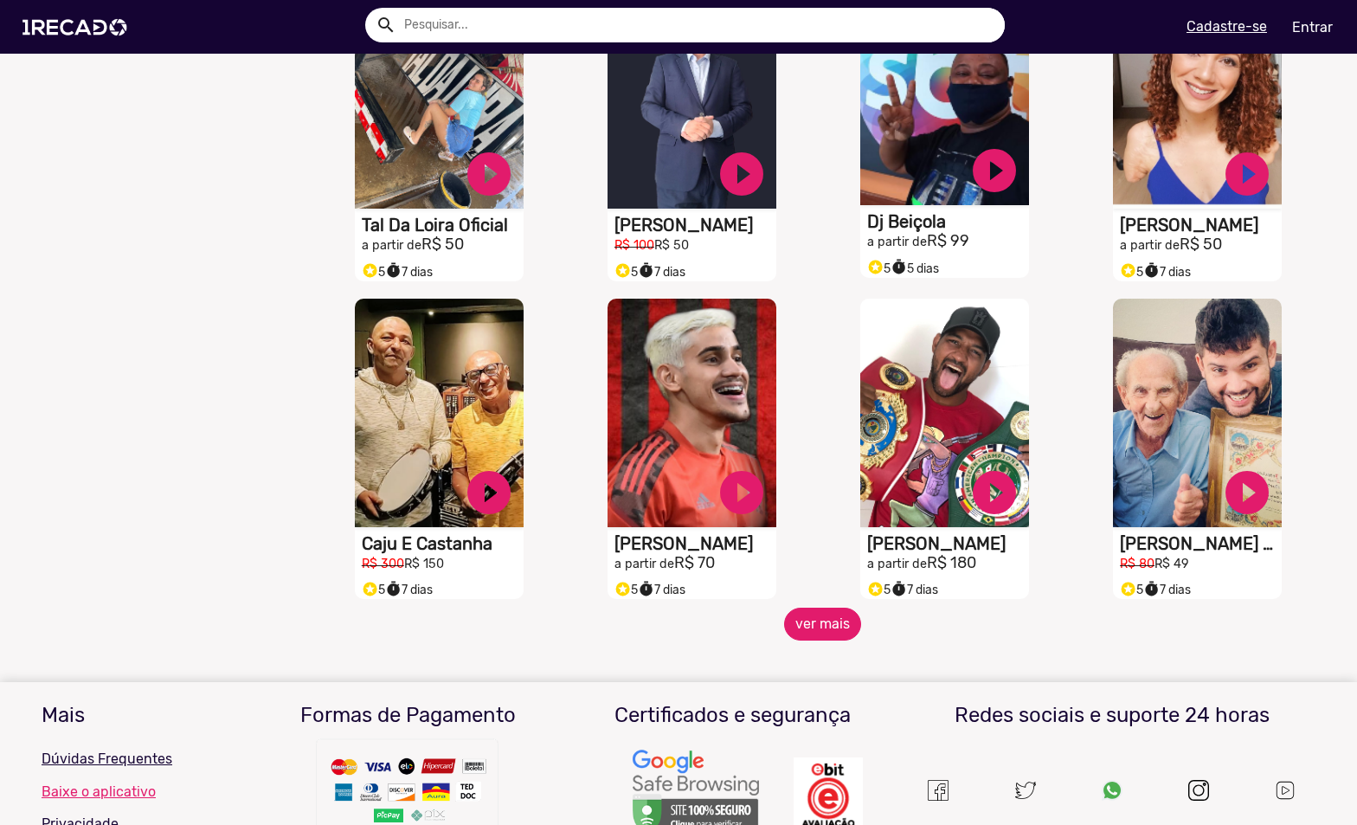
scroll to position [10892, 0]
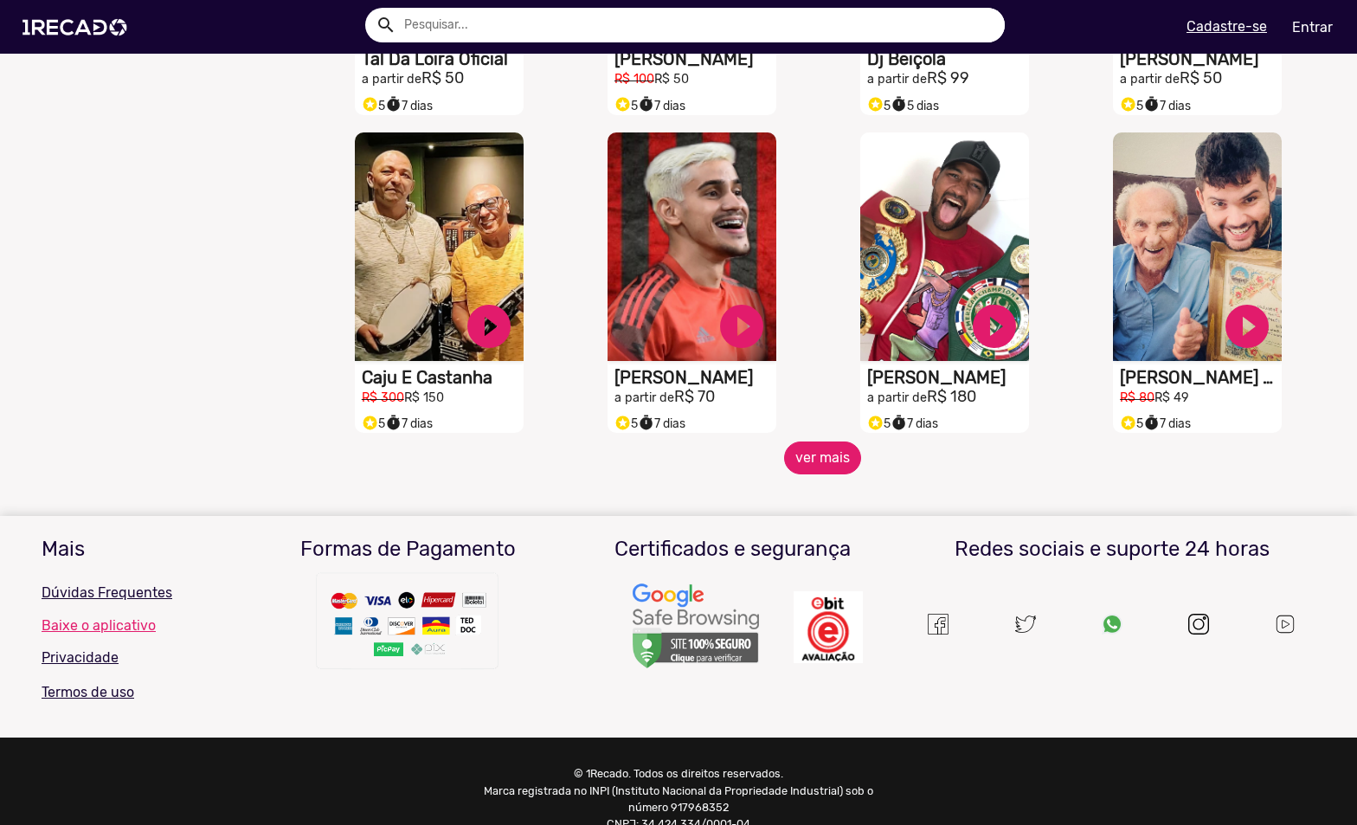
click at [826, 474] on button "ver mais" at bounding box center [822, 457] width 77 height 33
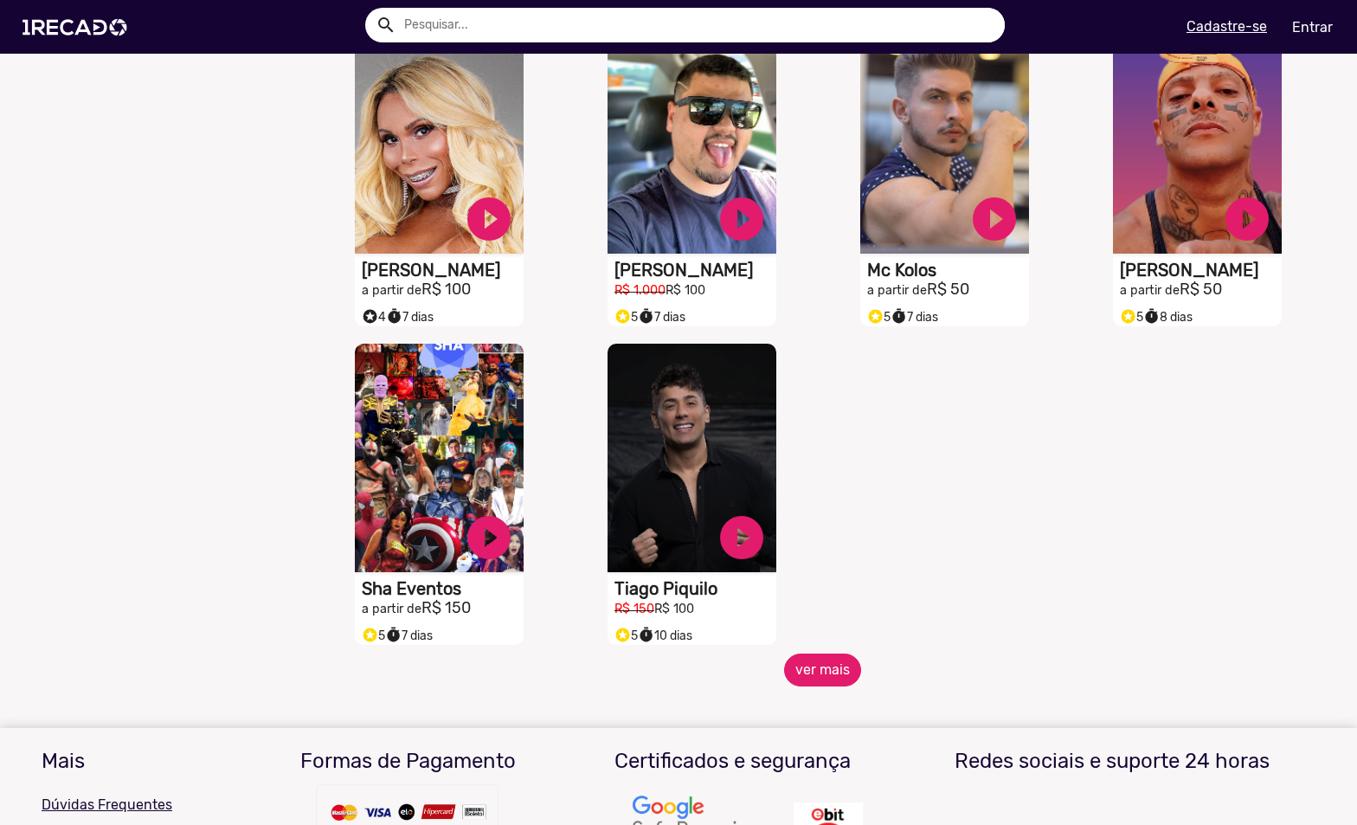
scroll to position [11757, 0]
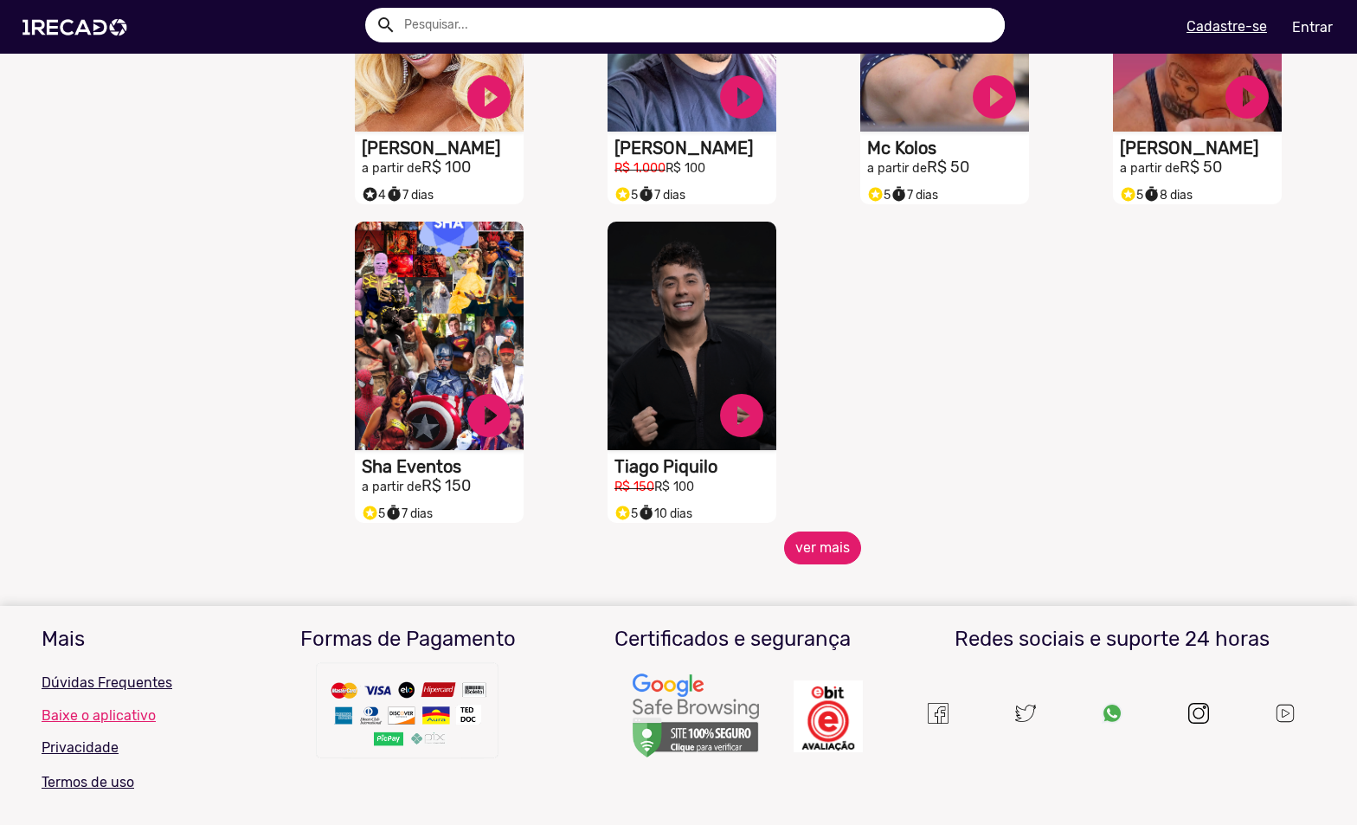
click at [806, 564] on button "ver mais" at bounding box center [822, 547] width 77 height 33
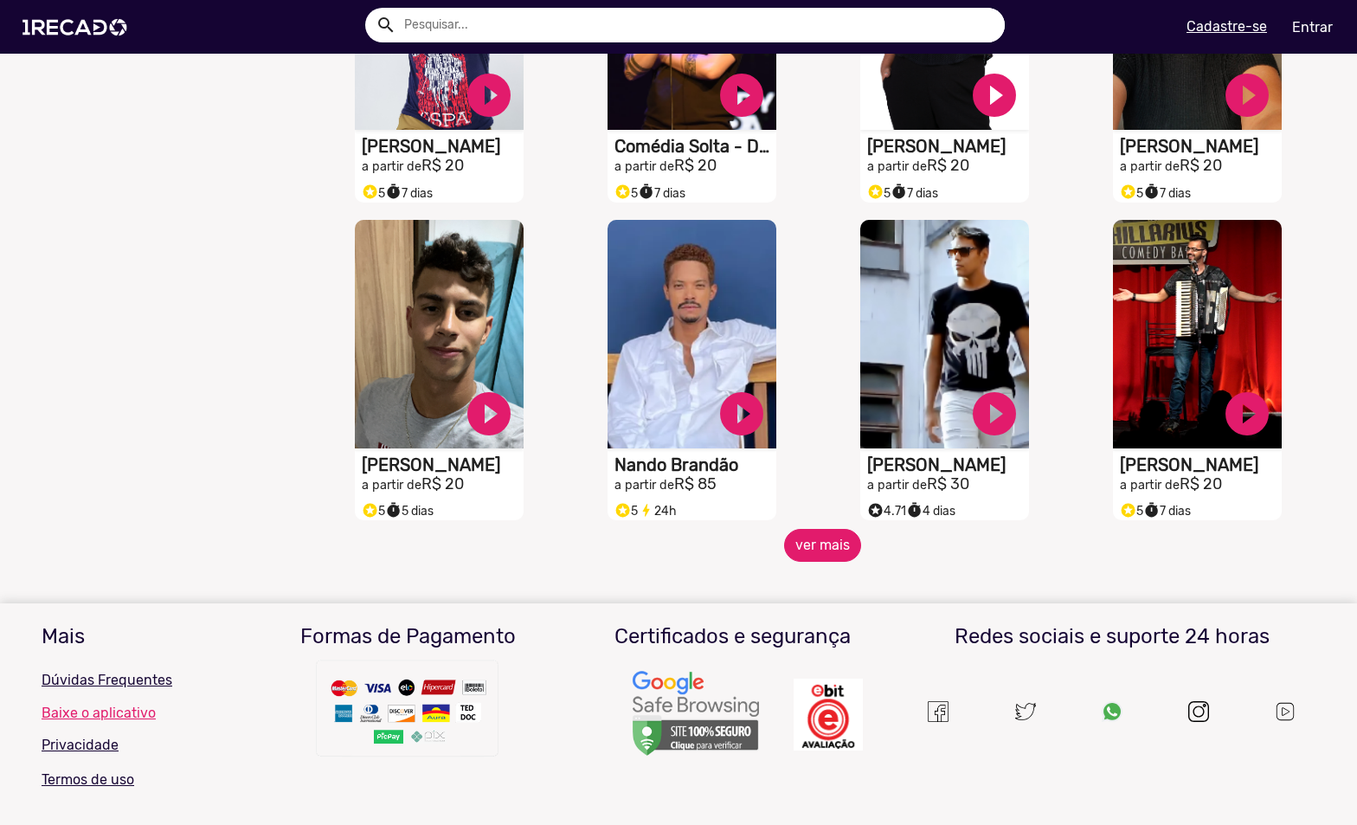
scroll to position [12449, 0]
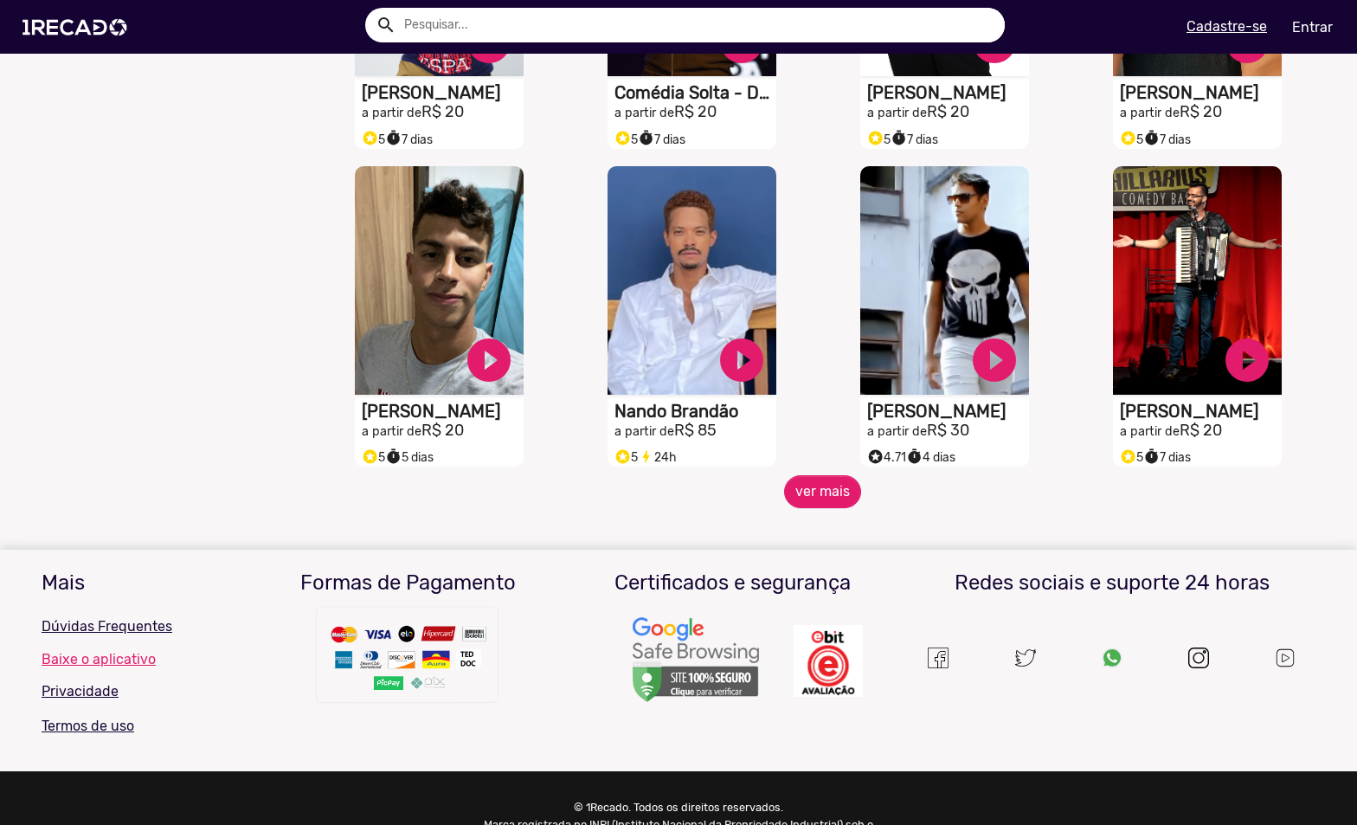
click at [818, 531] on mat-sidenav-content "🌐 Todos 769 💼 Para sua empresa 👥 Cover 23 🎗️ Doe 1Recado 9 🎬 Novelas 3 🐭 Progra…" at bounding box center [678, 412] width 1357 height 825
click at [815, 508] on button "ver mais" at bounding box center [822, 491] width 77 height 33
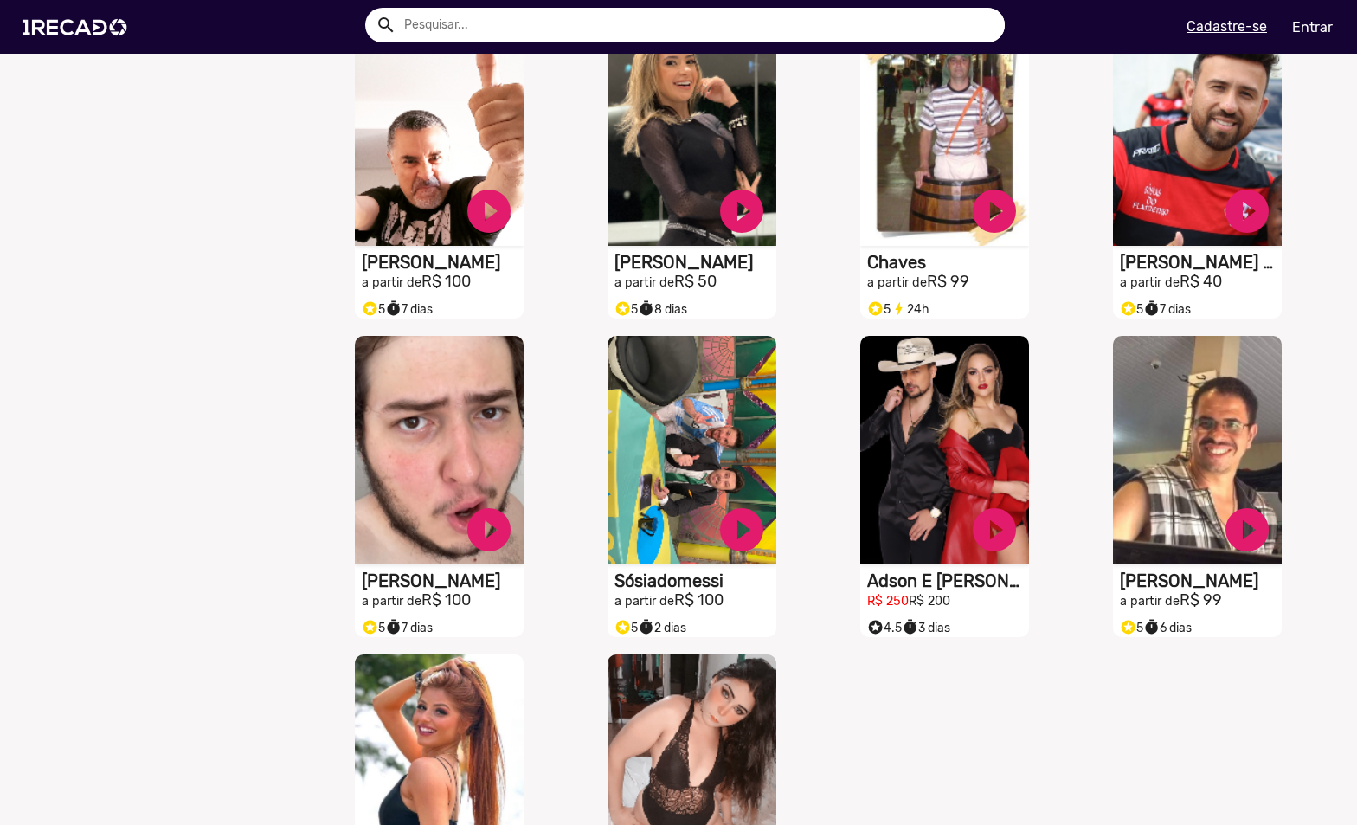
scroll to position [13228, 0]
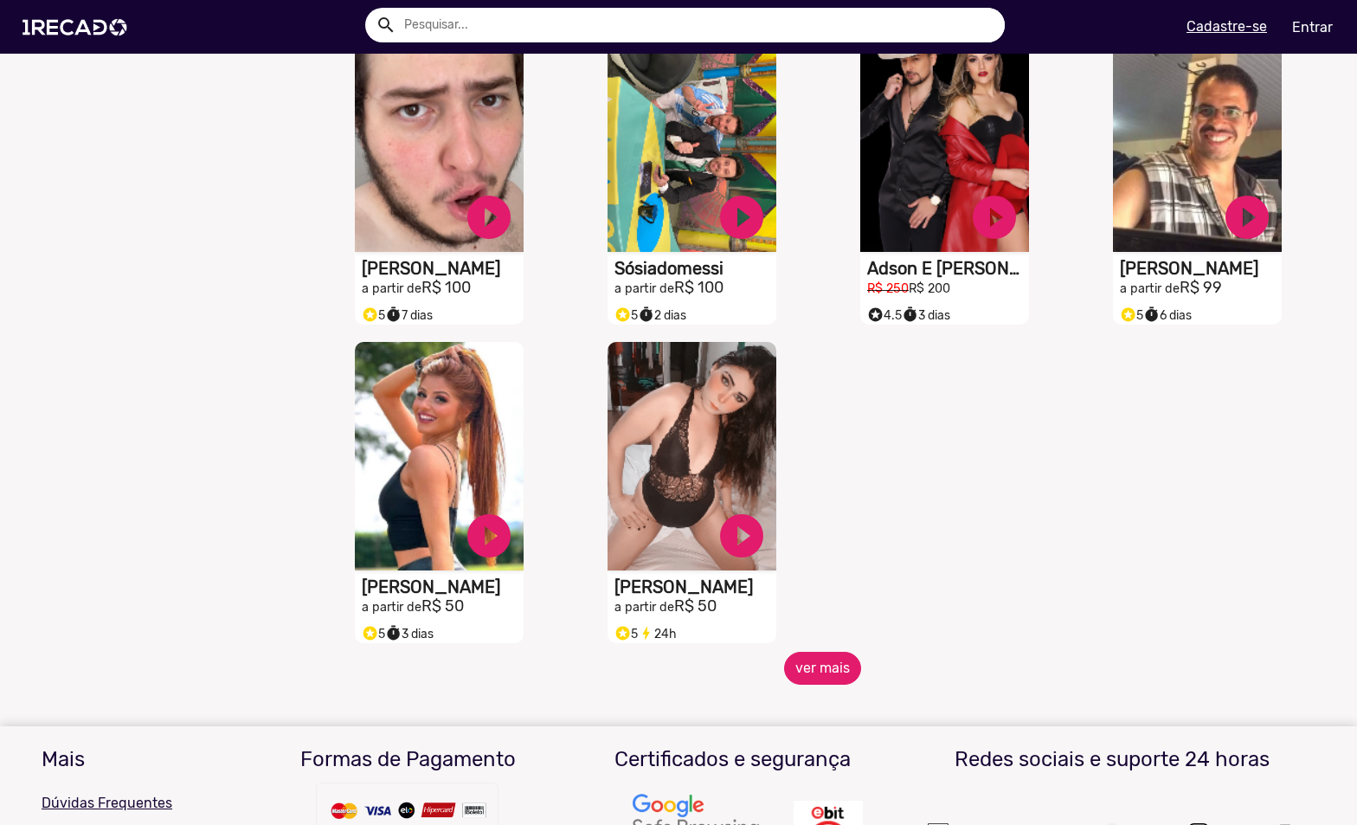
click at [815, 672] on button "ver mais" at bounding box center [822, 668] width 77 height 33
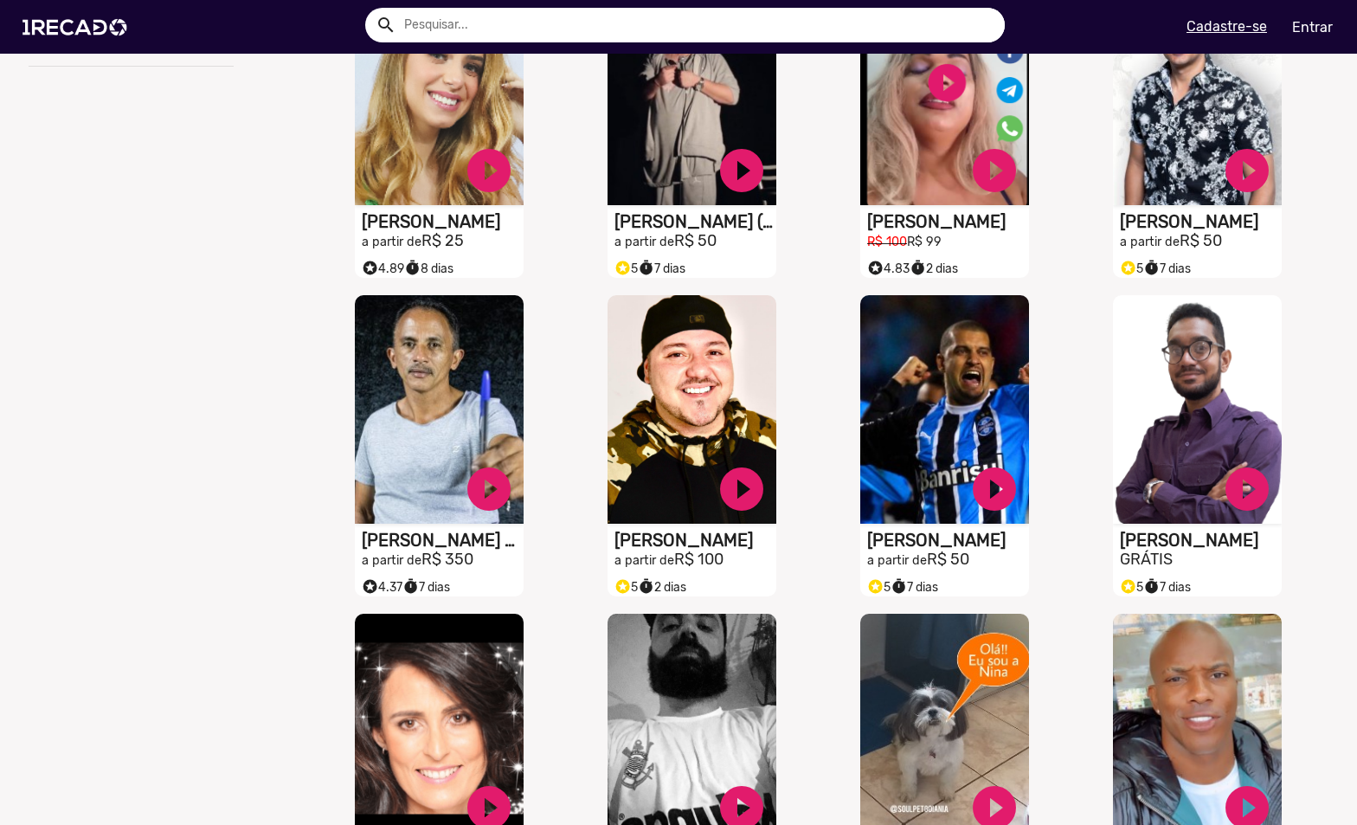
scroll to position [0, 0]
